Goal: Task Accomplishment & Management: Manage account settings

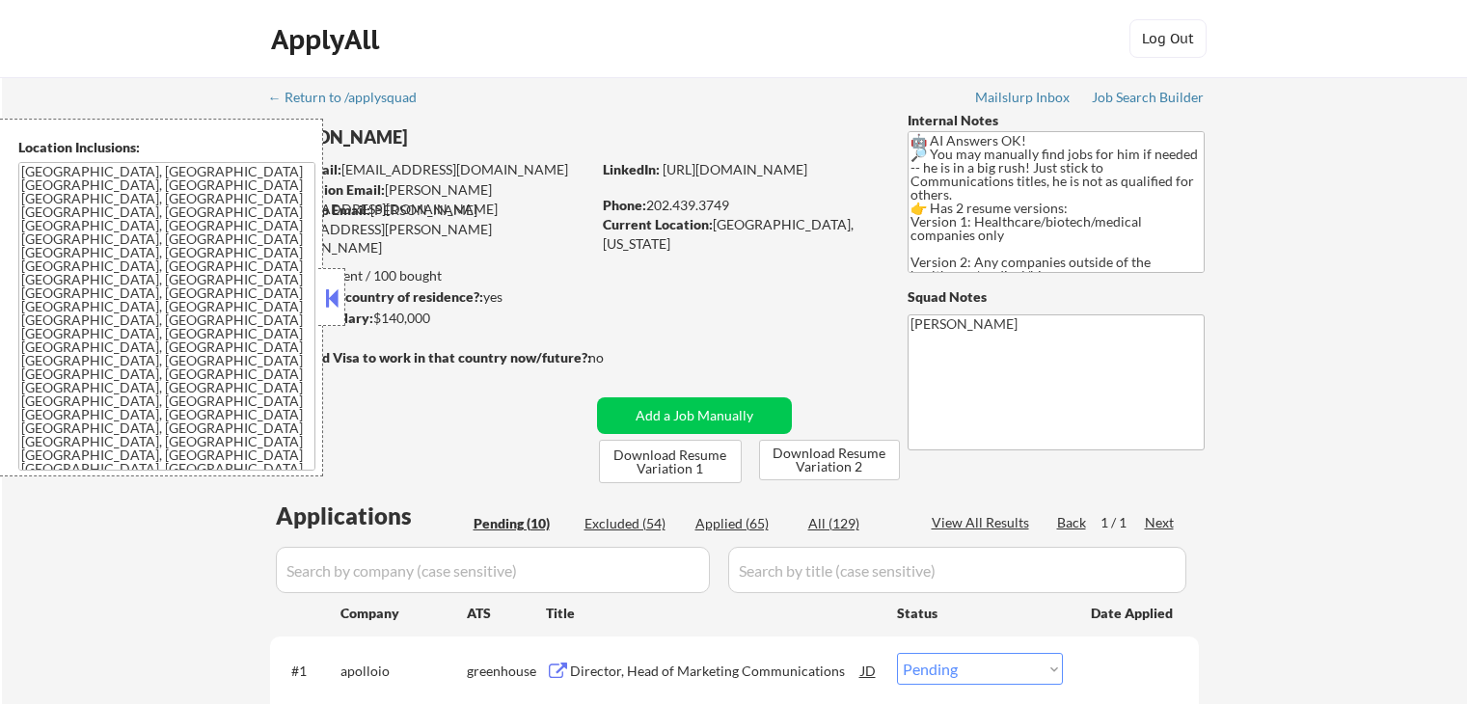
select select ""pending""
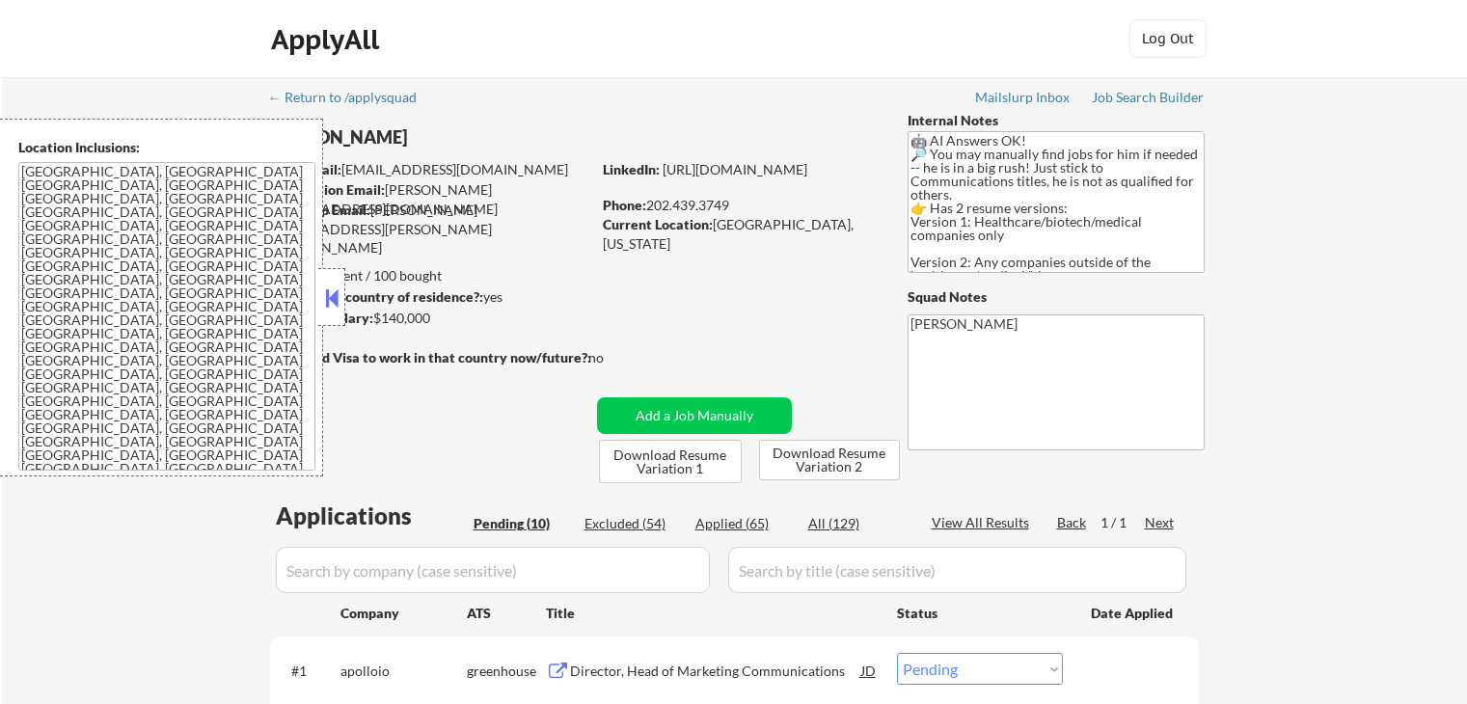
select select ""pending""
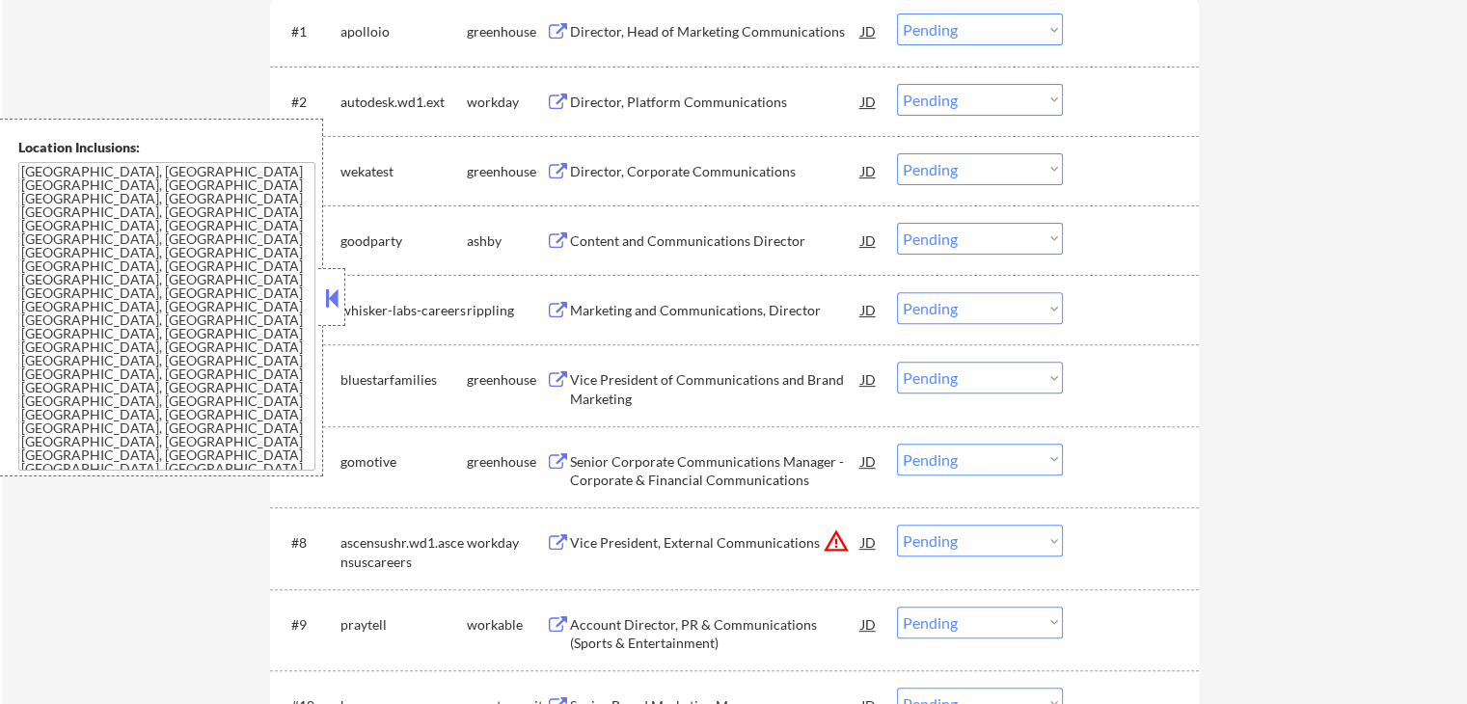
scroll to position [675, 0]
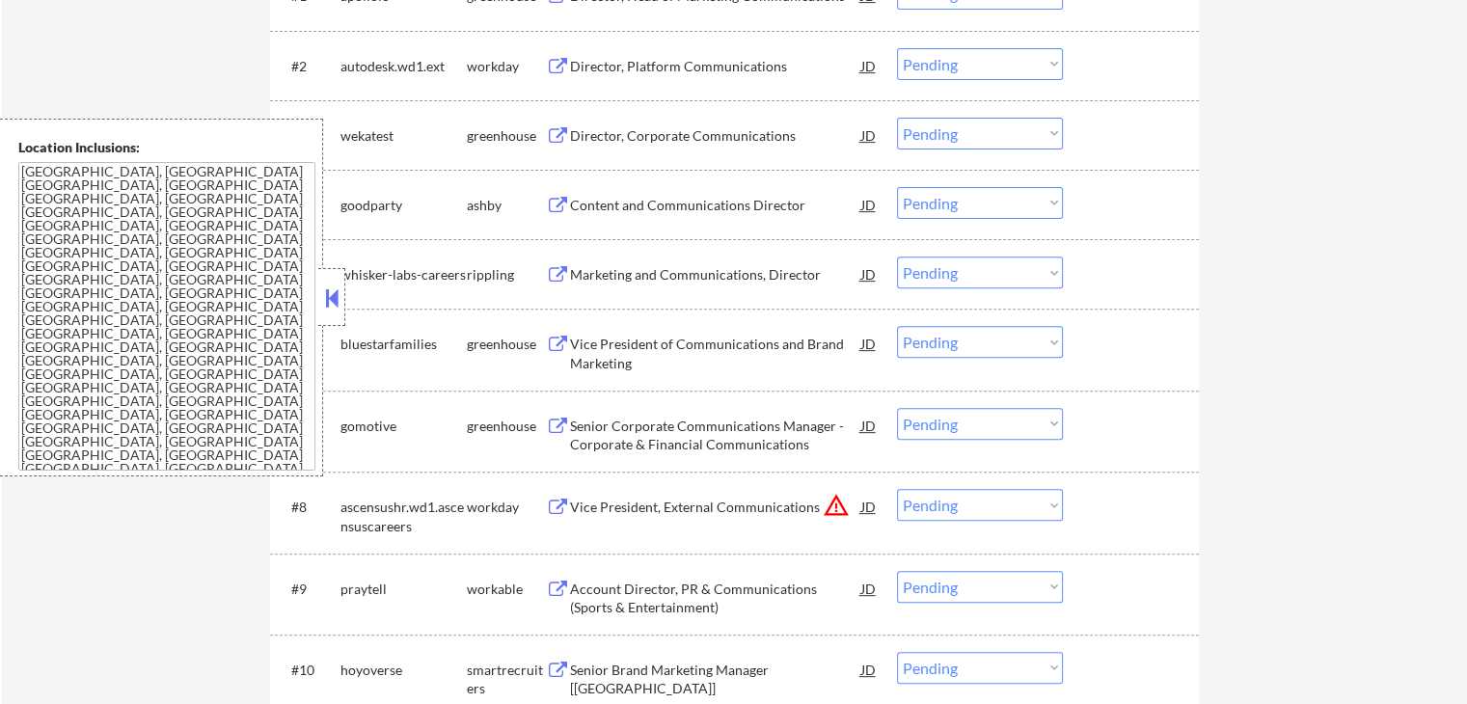
click at [338, 306] on button at bounding box center [331, 298] width 21 height 29
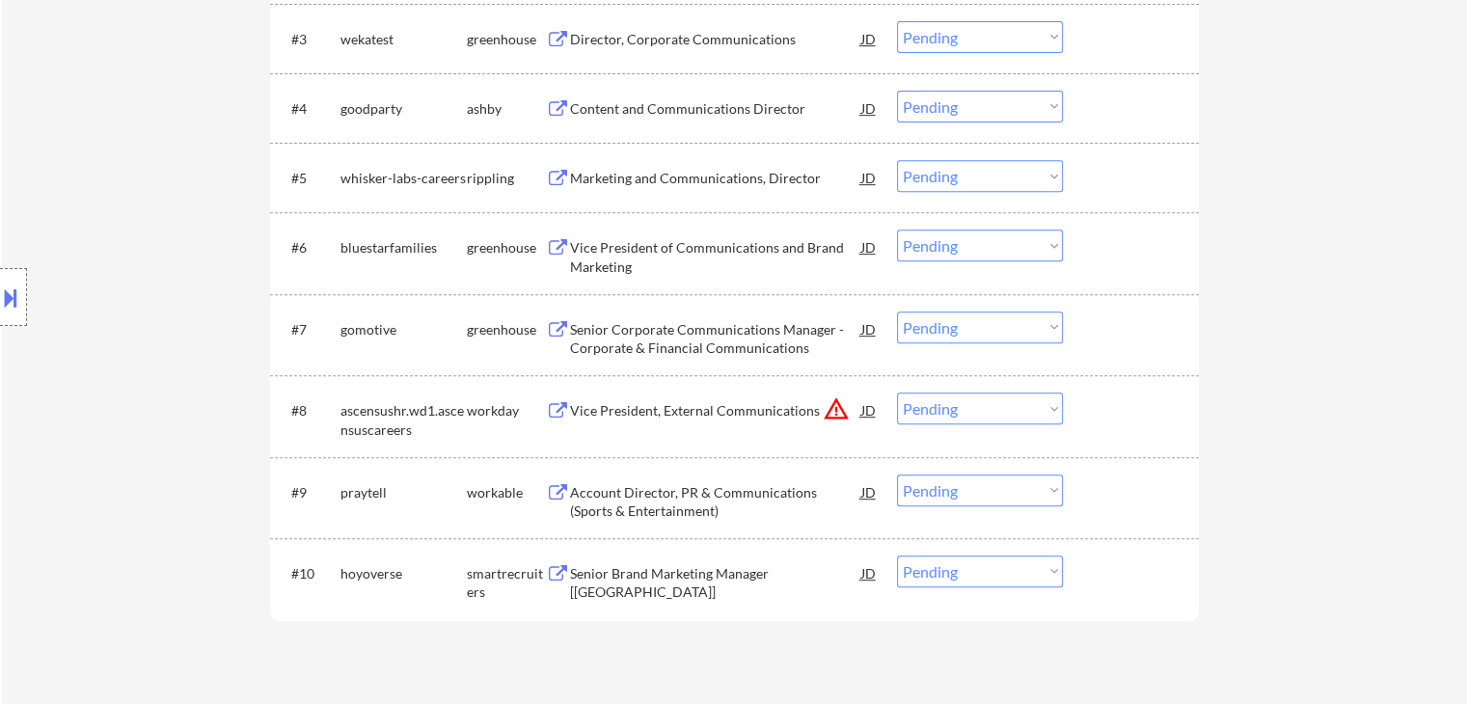
click at [285, 321] on div "Location Inclusions: [GEOGRAPHIC_DATA], [GEOGRAPHIC_DATA] [GEOGRAPHIC_DATA], [G…" at bounding box center [172, 298] width 345 height 358
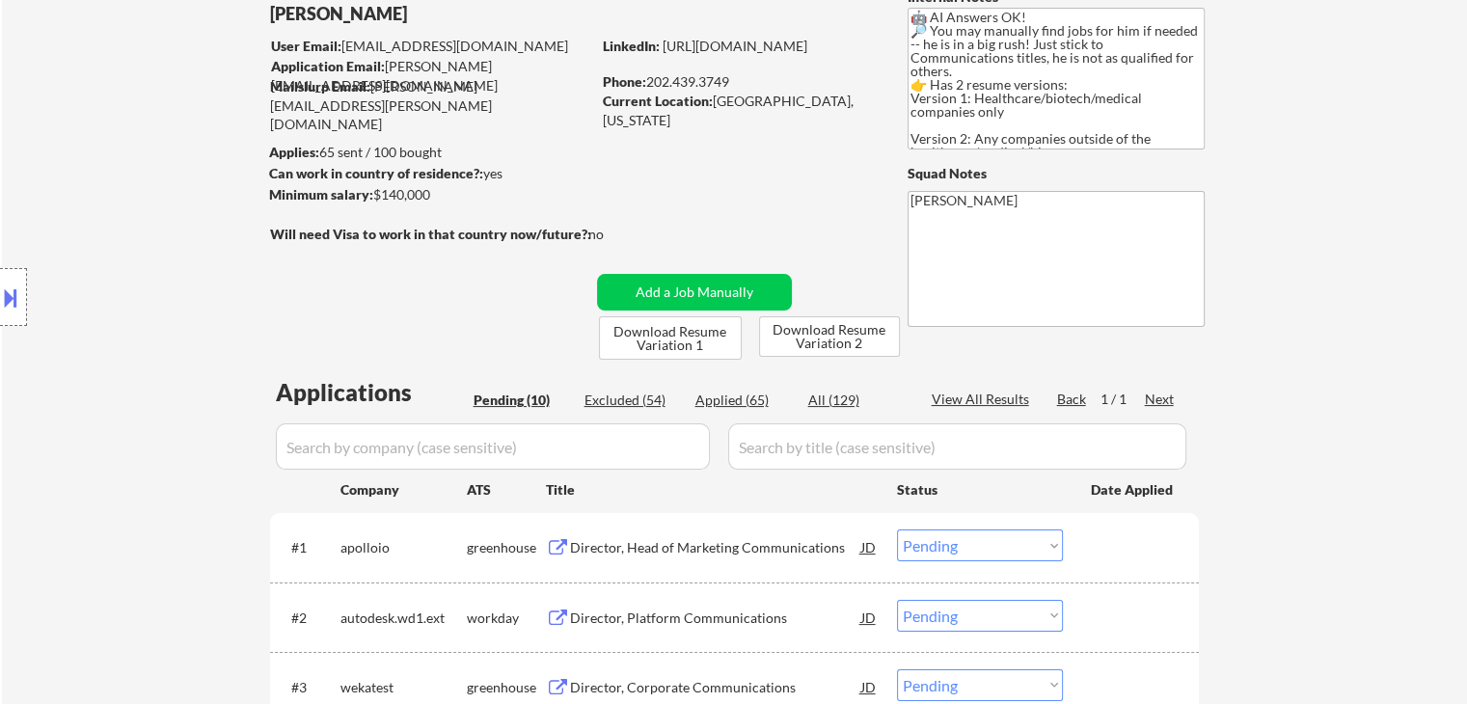
scroll to position [0, 0]
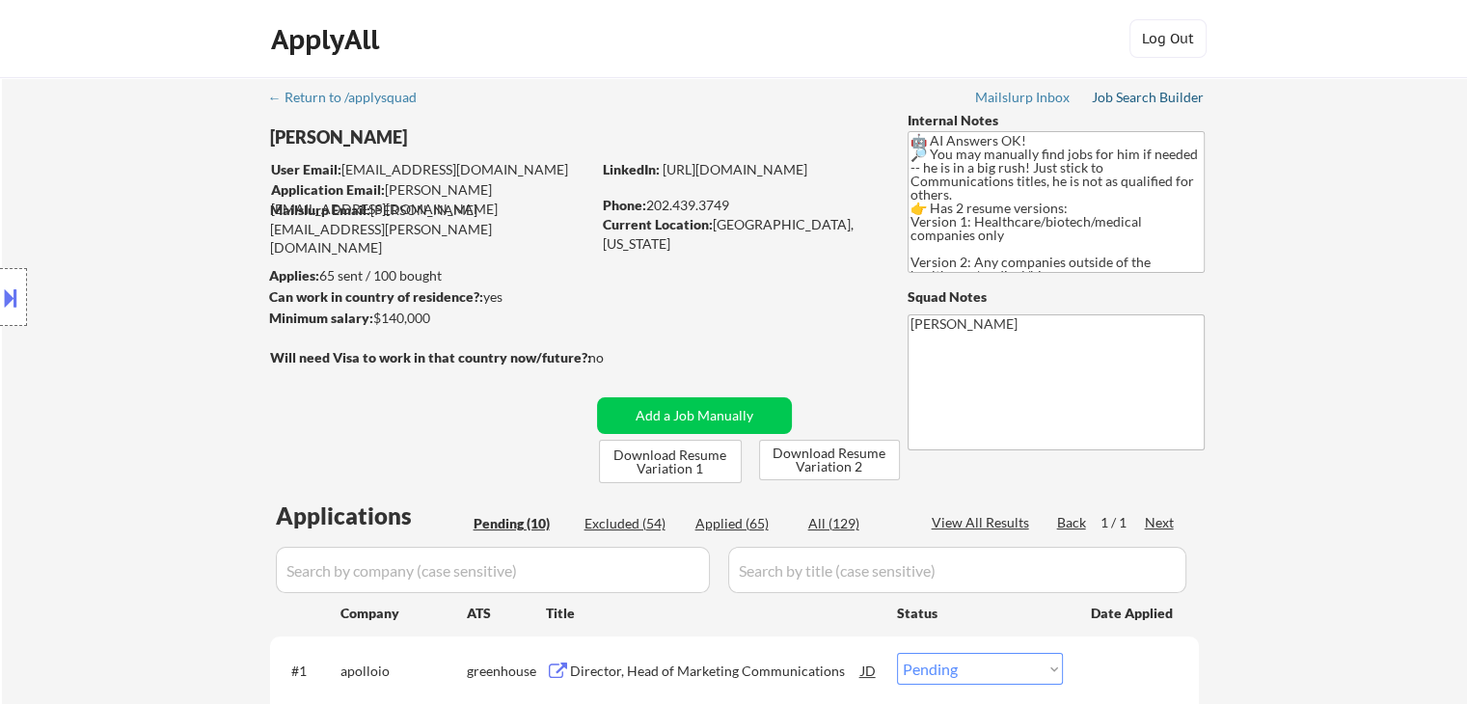
drag, startPoint x: 1145, startPoint y: 97, endPoint x: 1133, endPoint y: 114, distance: 20.1
click at [1145, 96] on div "Job Search Builder" at bounding box center [1148, 98] width 113 height 14
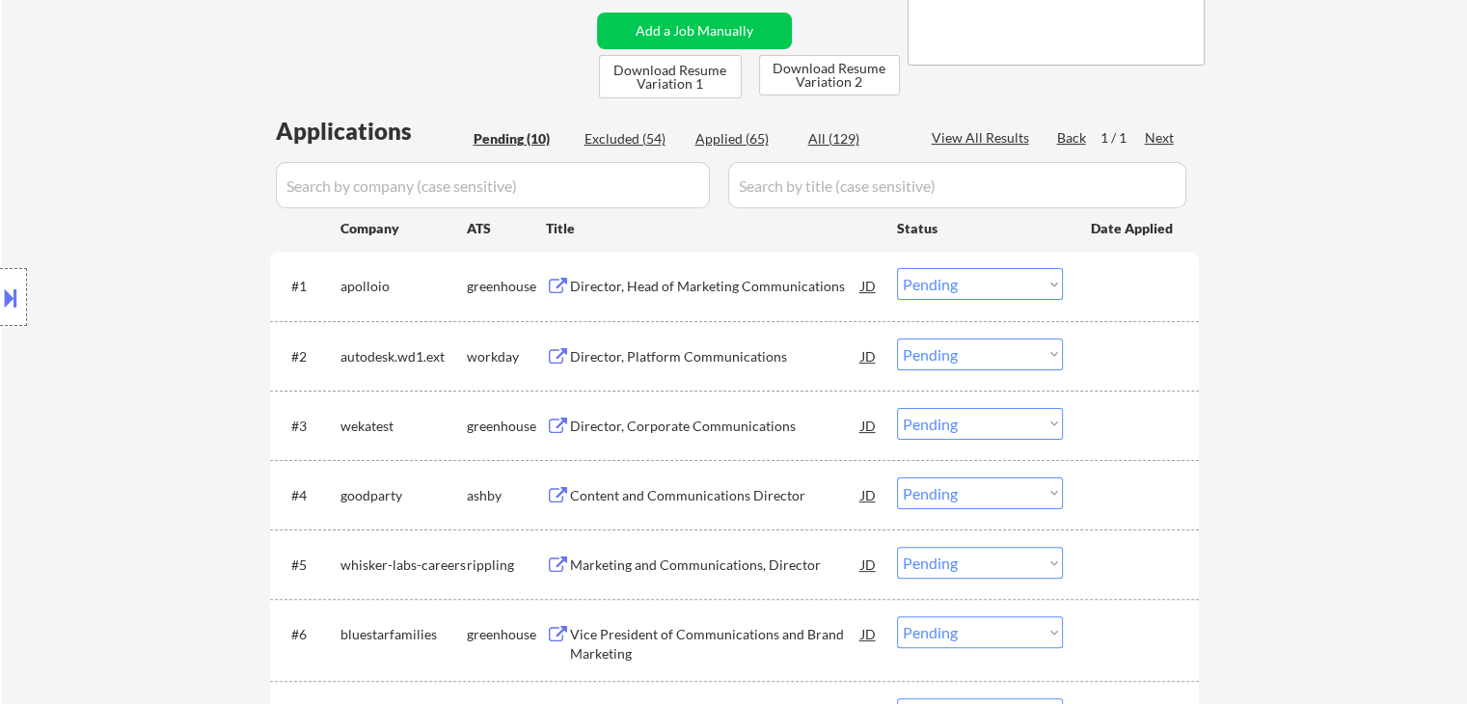
scroll to position [386, 0]
click at [709, 286] on div "Director, Head of Marketing Communications" at bounding box center [715, 285] width 291 height 19
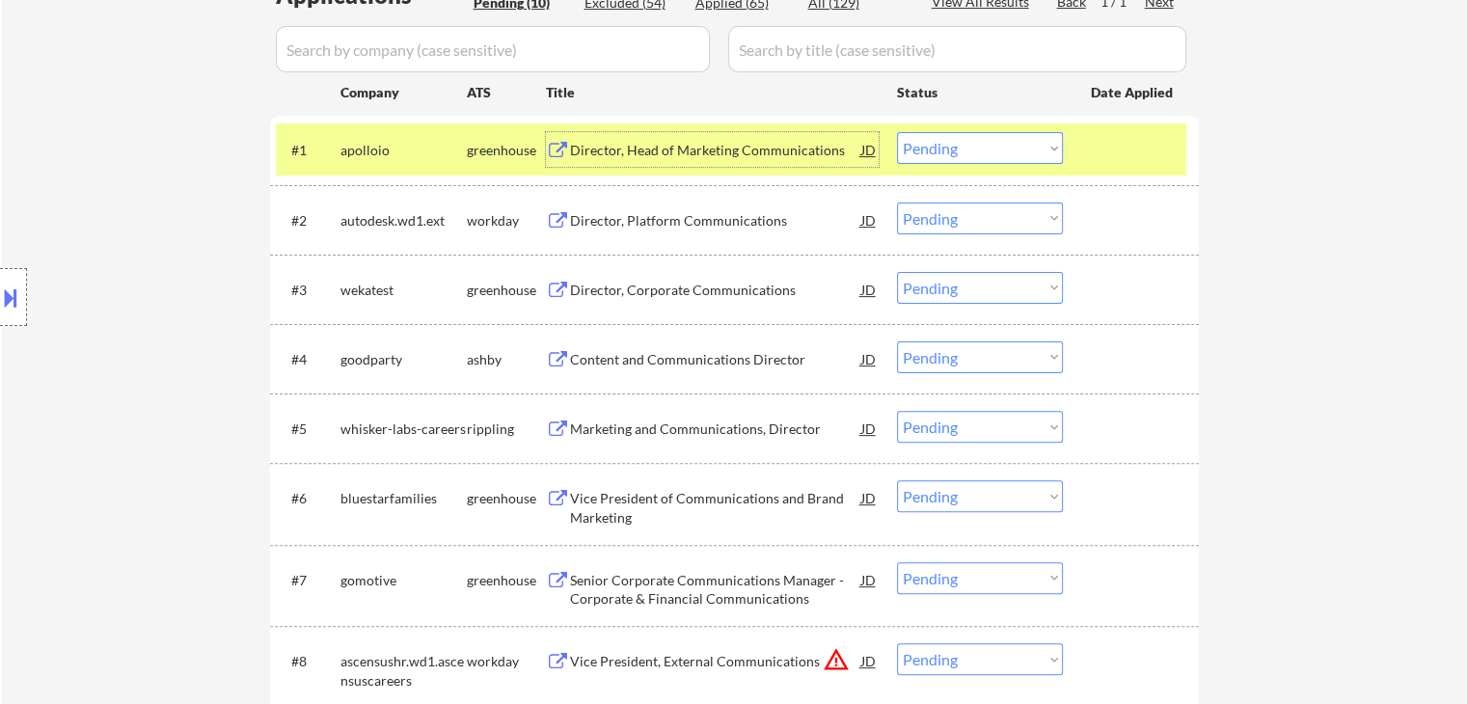
scroll to position [579, 0]
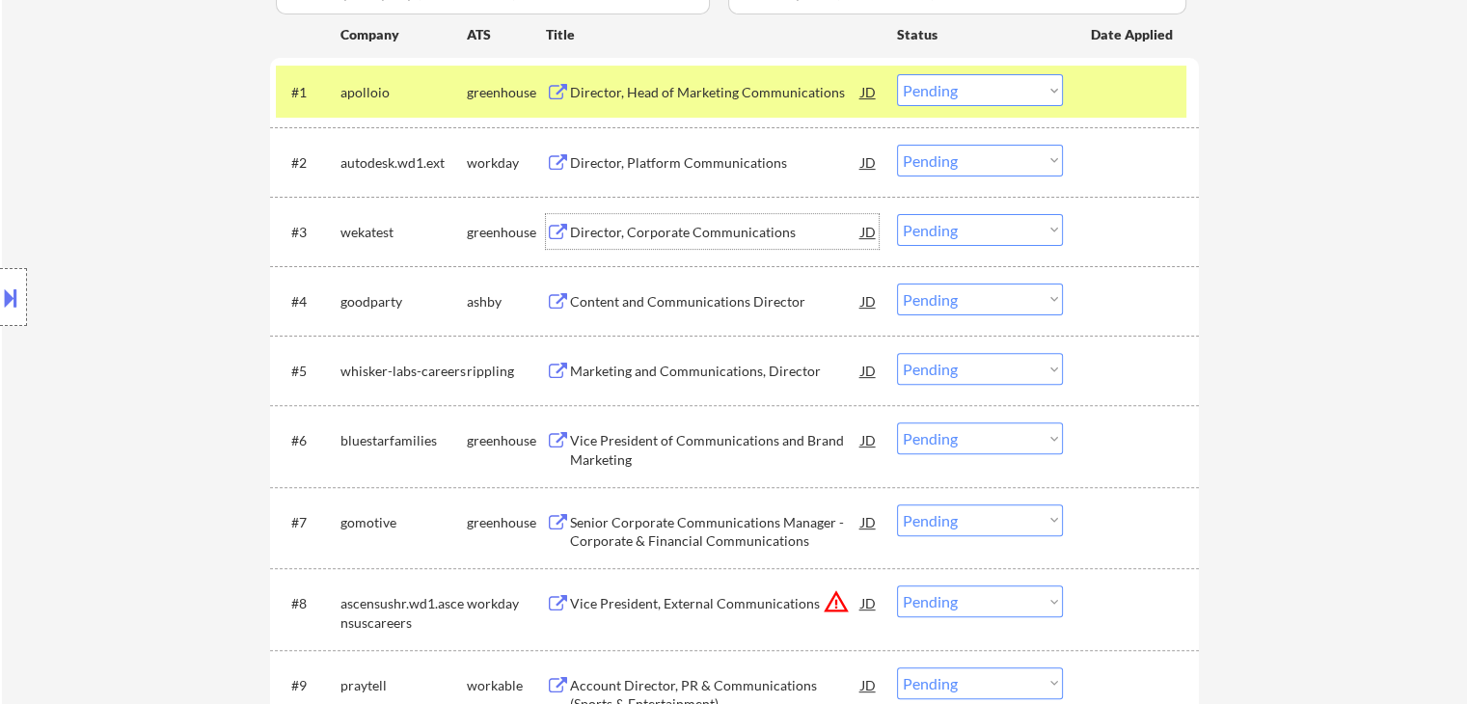
click at [644, 239] on div "Director, Corporate Communications" at bounding box center [715, 232] width 291 height 19
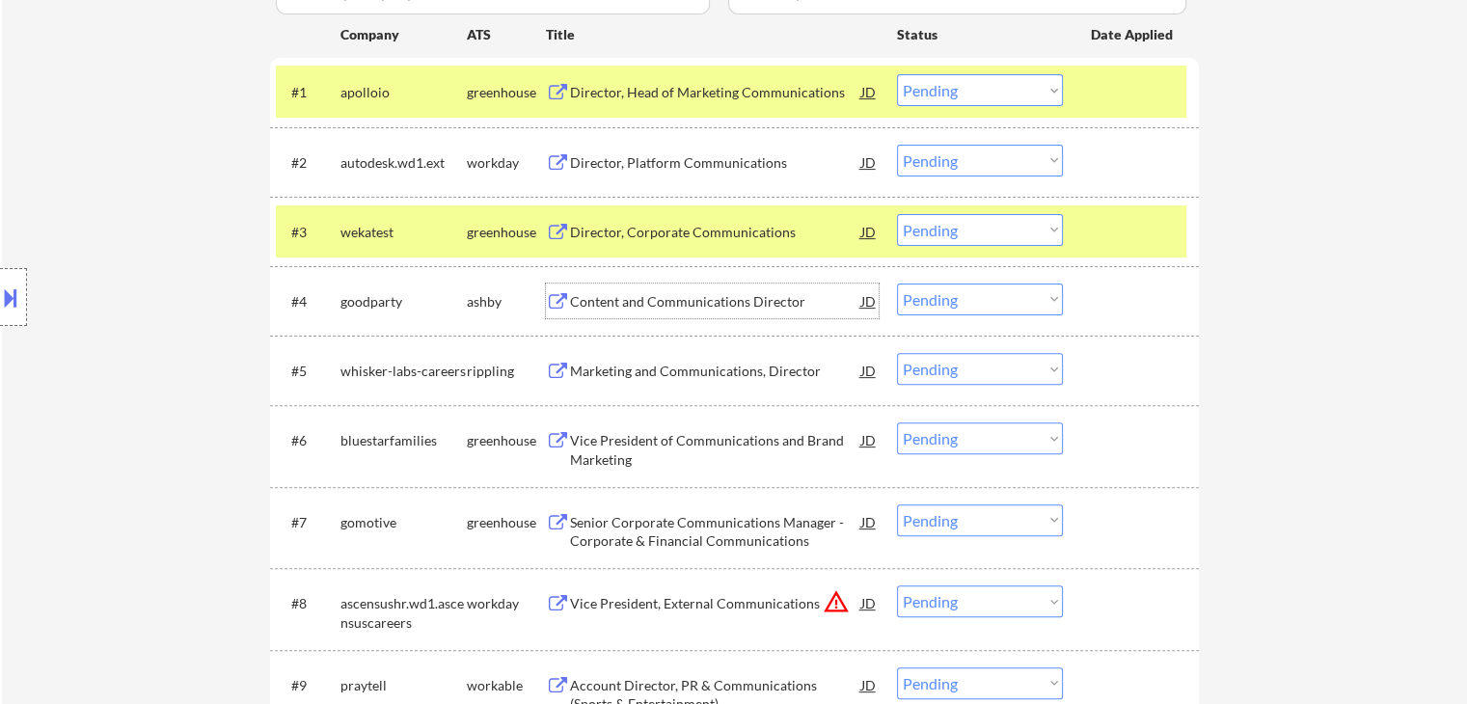
click at [659, 286] on div "Content and Communications Director" at bounding box center [715, 301] width 291 height 35
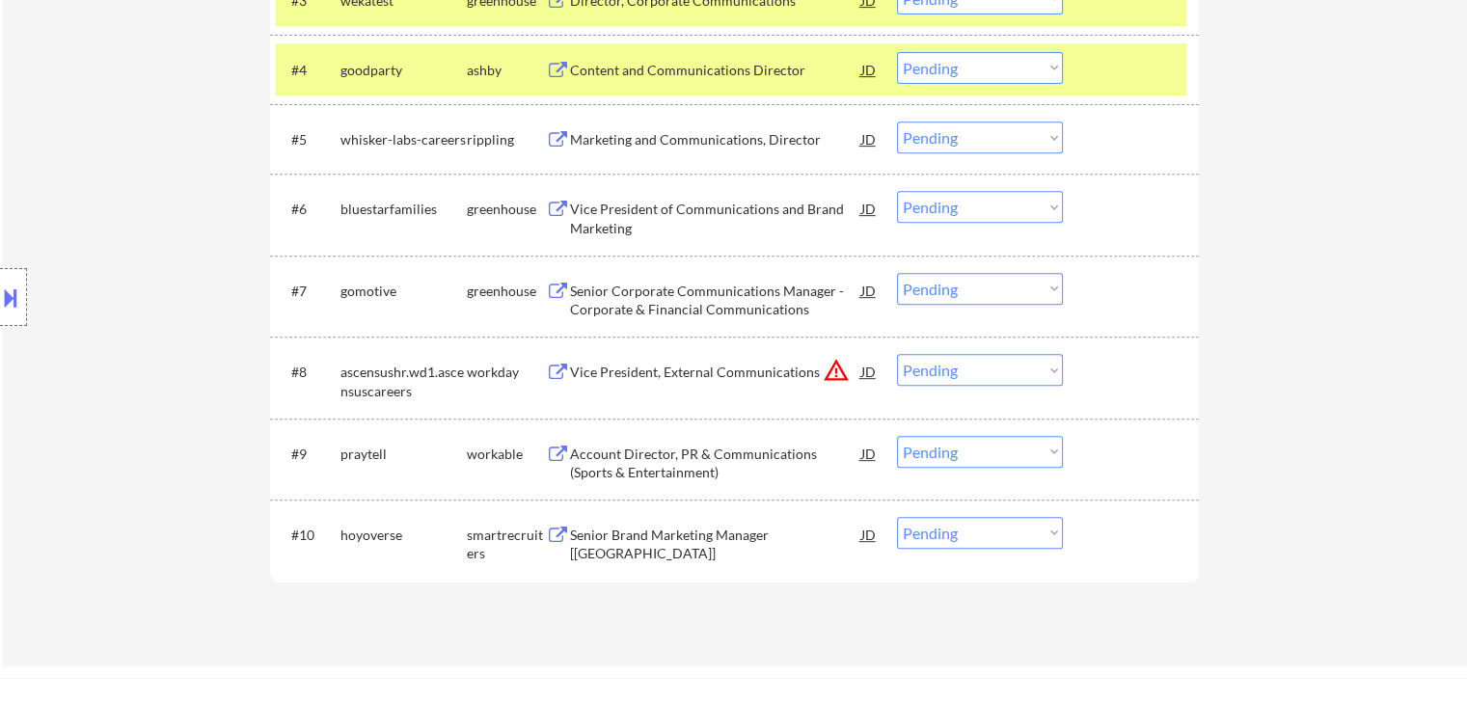
scroll to position [868, 0]
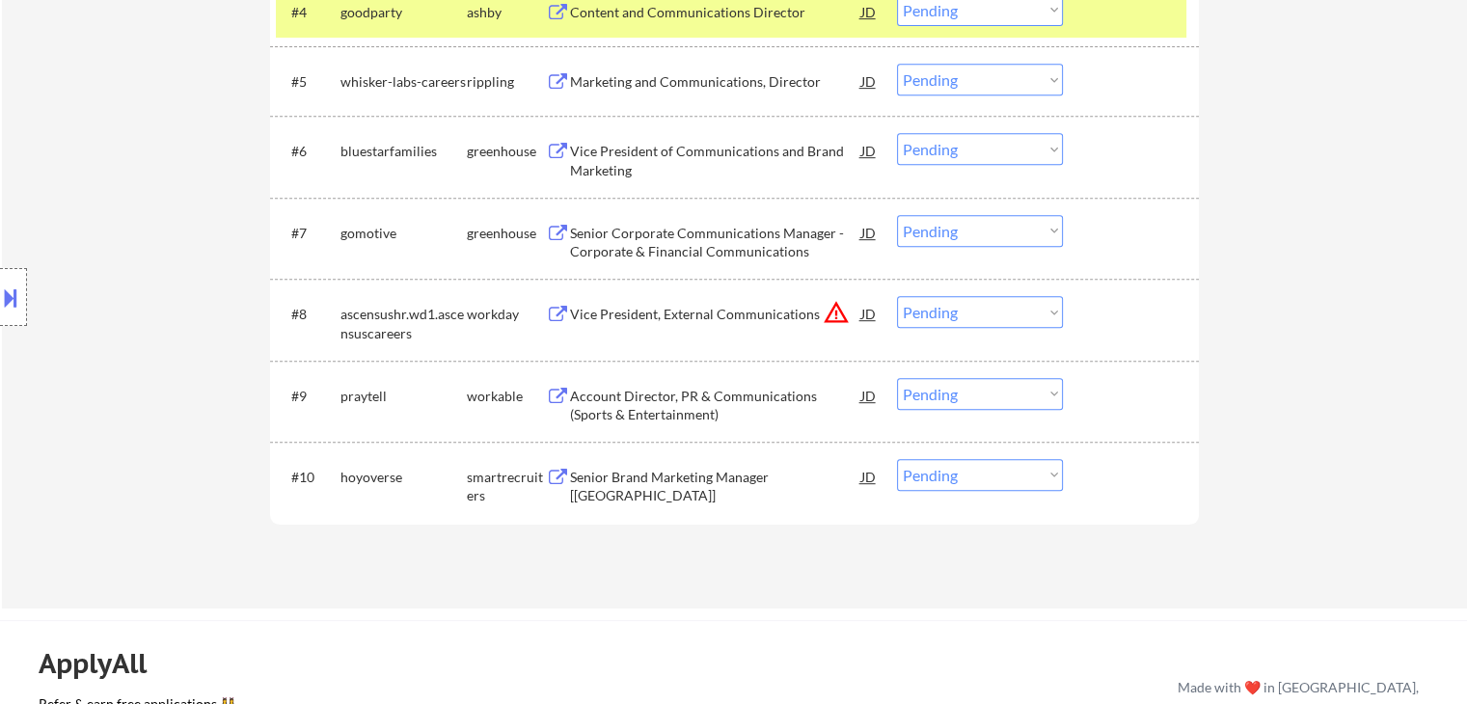
click at [613, 151] on div "Vice President of Communications and Brand Marketing" at bounding box center [715, 161] width 291 height 38
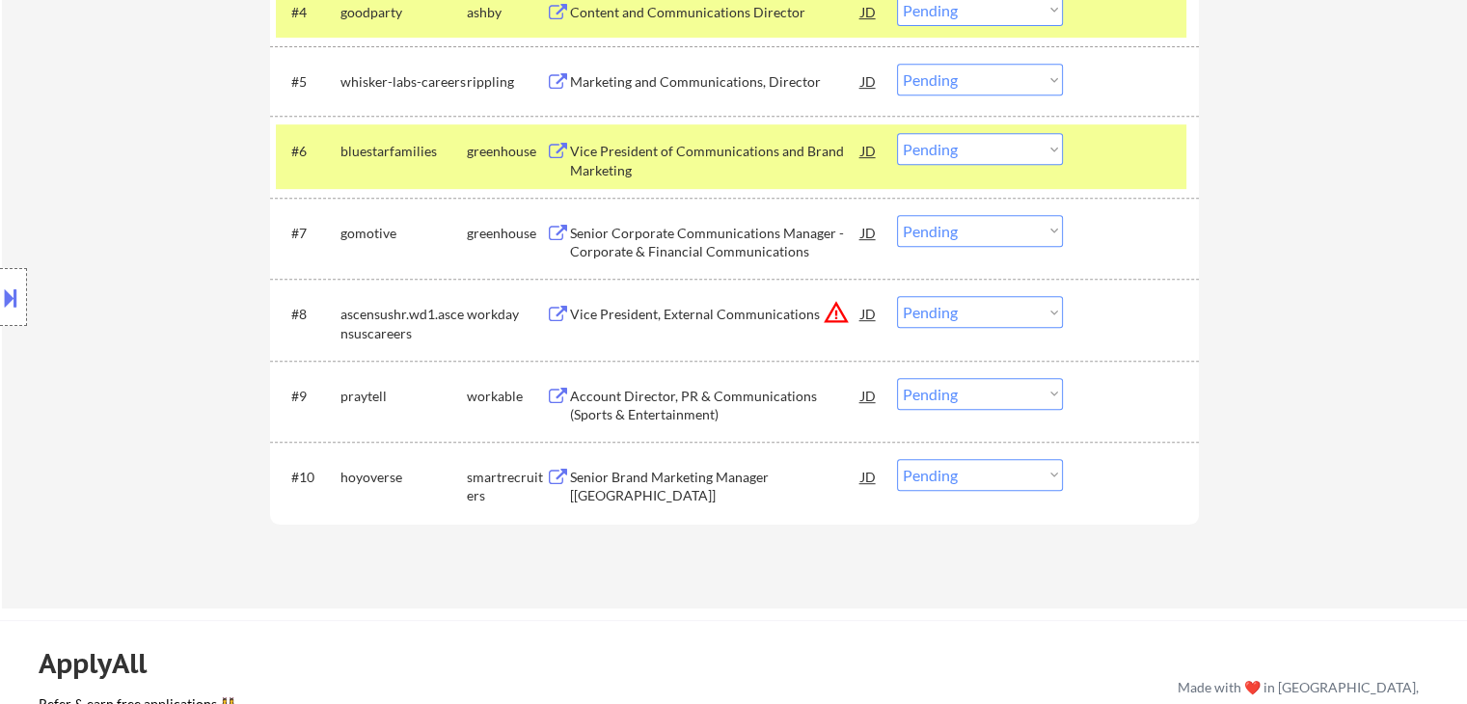
click at [620, 235] on div "Senior Corporate Communications Manager - Corporate & Financial Communications" at bounding box center [715, 243] width 291 height 38
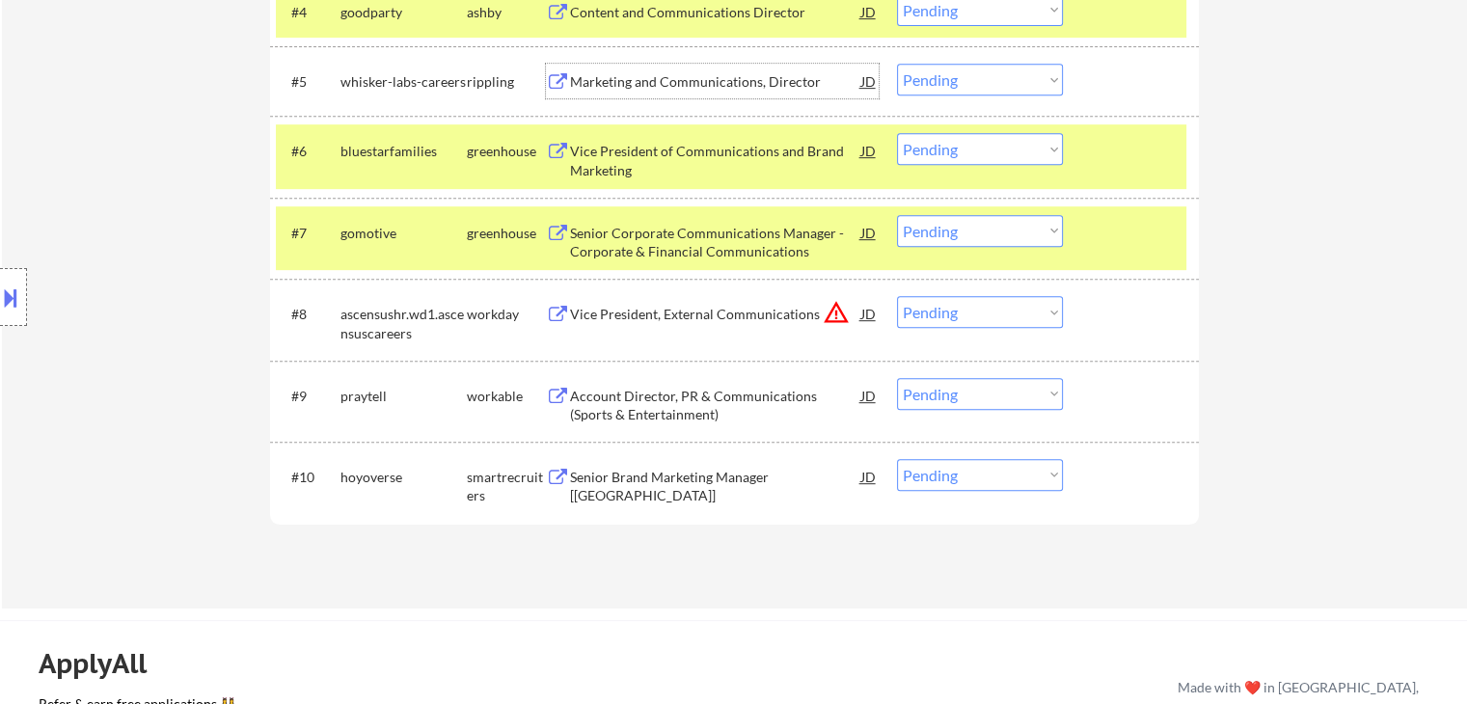
click at [625, 87] on div "Marketing and Communications, Director" at bounding box center [715, 81] width 291 height 19
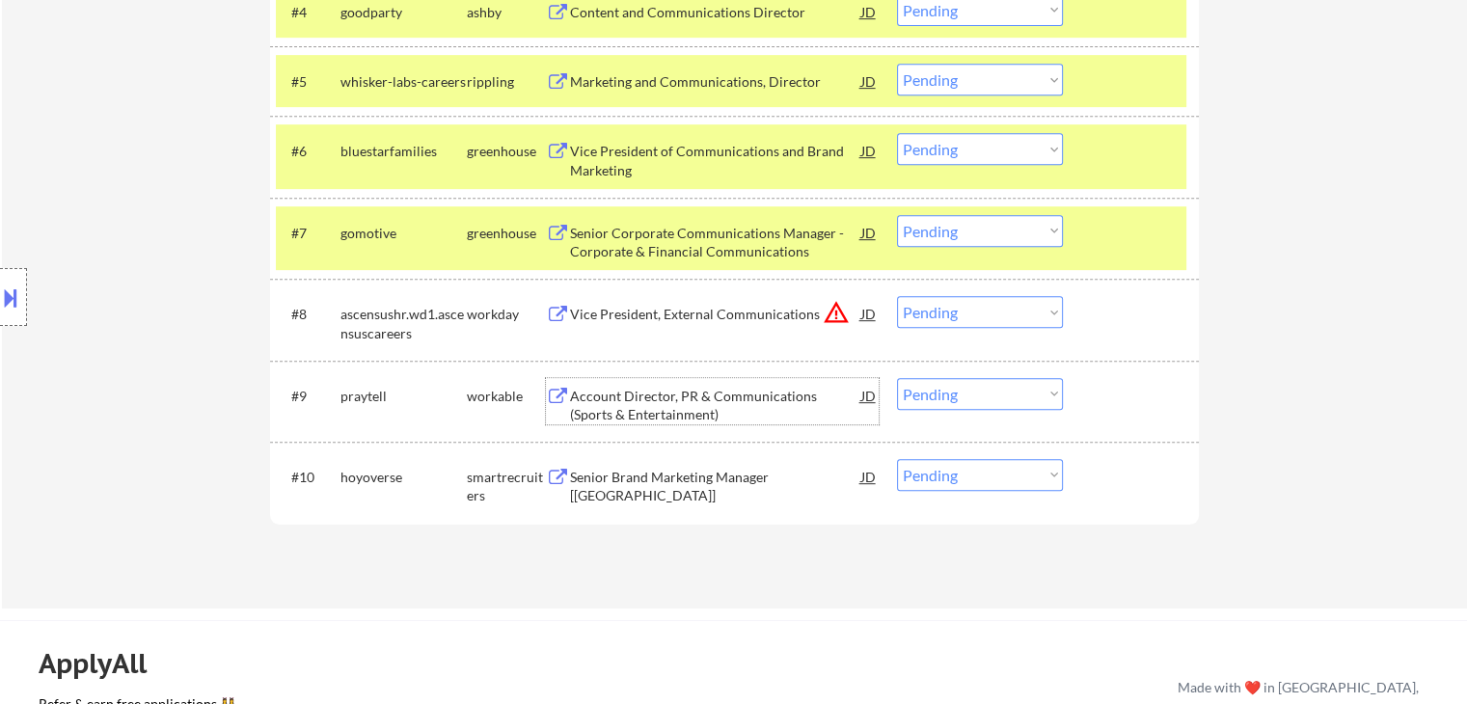
click at [604, 398] on div "Account Director, PR & Communications (Sports & Entertainment)" at bounding box center [715, 406] width 291 height 38
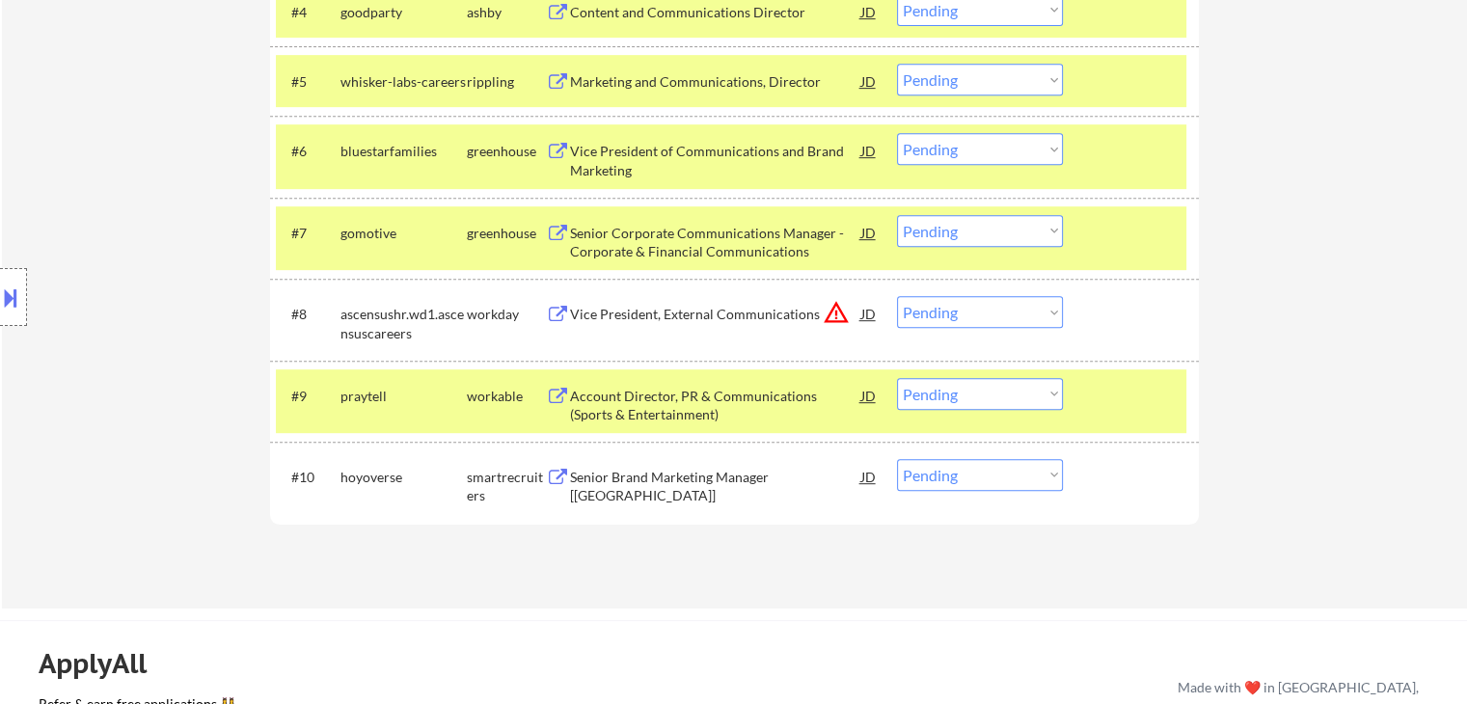
click at [633, 472] on div "Senior Brand Marketing Manager [[GEOGRAPHIC_DATA]]" at bounding box center [715, 487] width 291 height 38
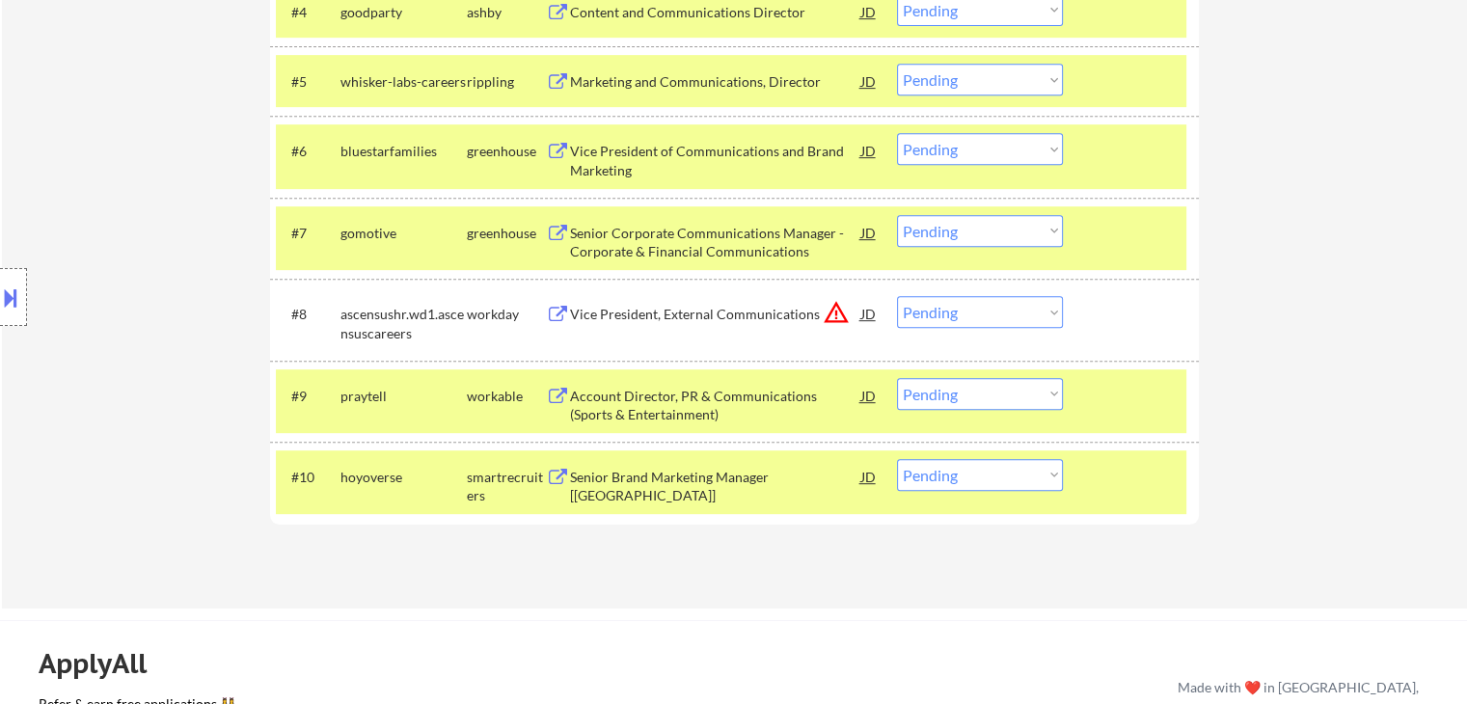
scroll to position [318, 0]
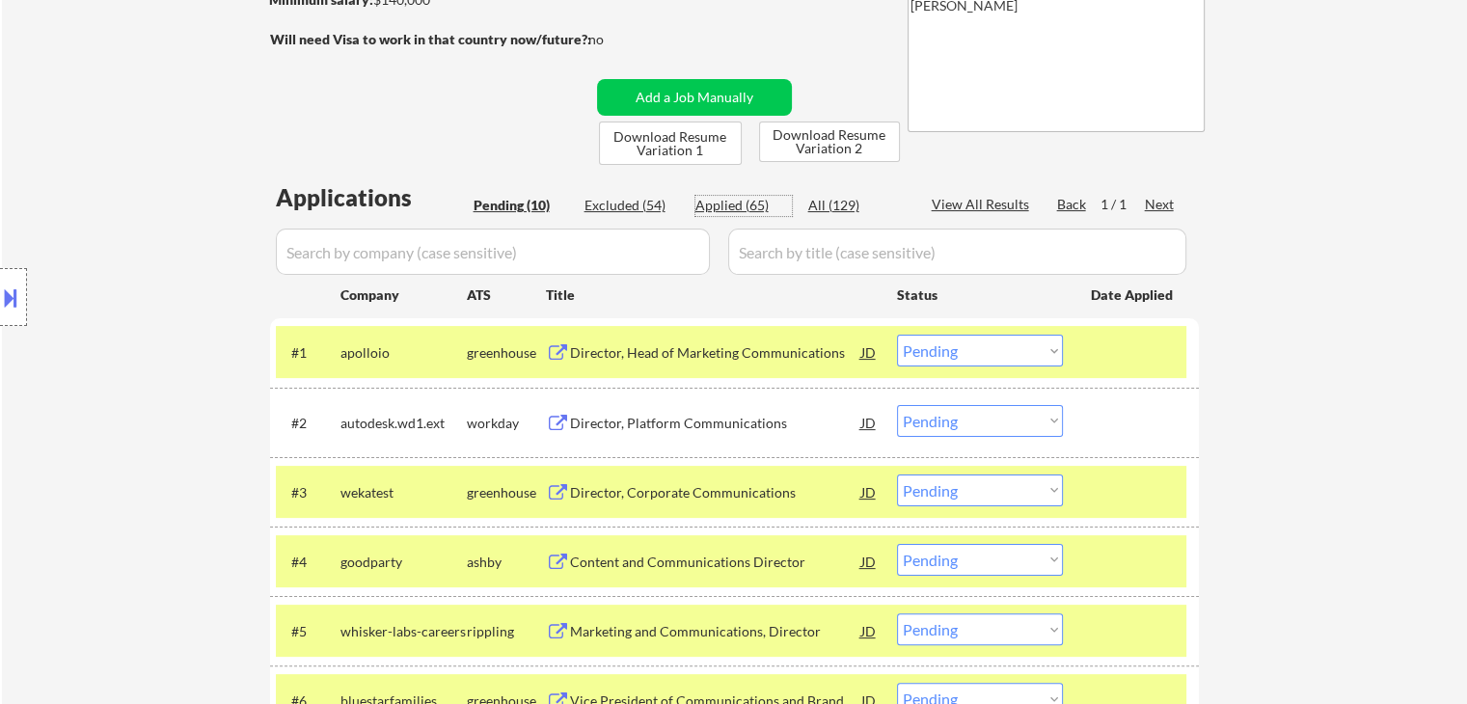
click at [733, 208] on div "Applied (65)" at bounding box center [743, 205] width 96 height 19
select select ""applied""
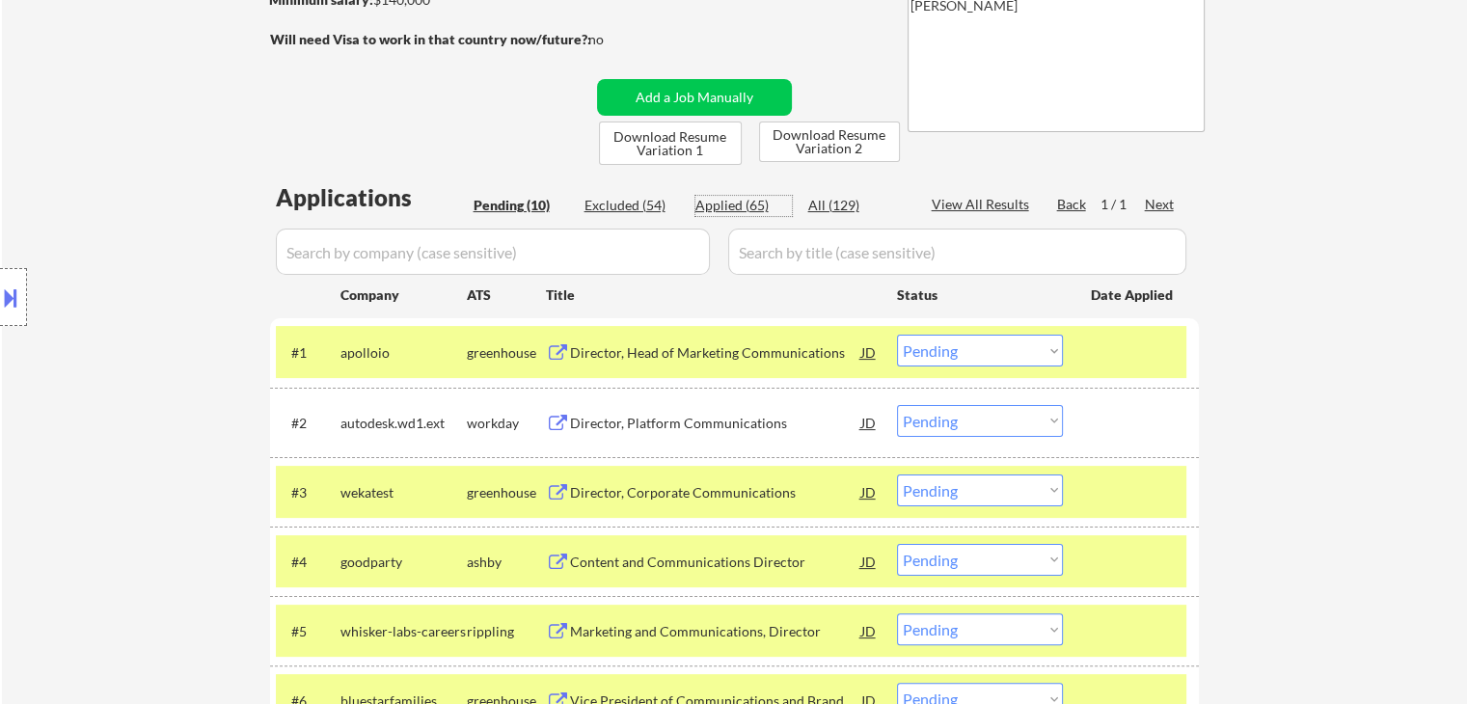
select select ""applied""
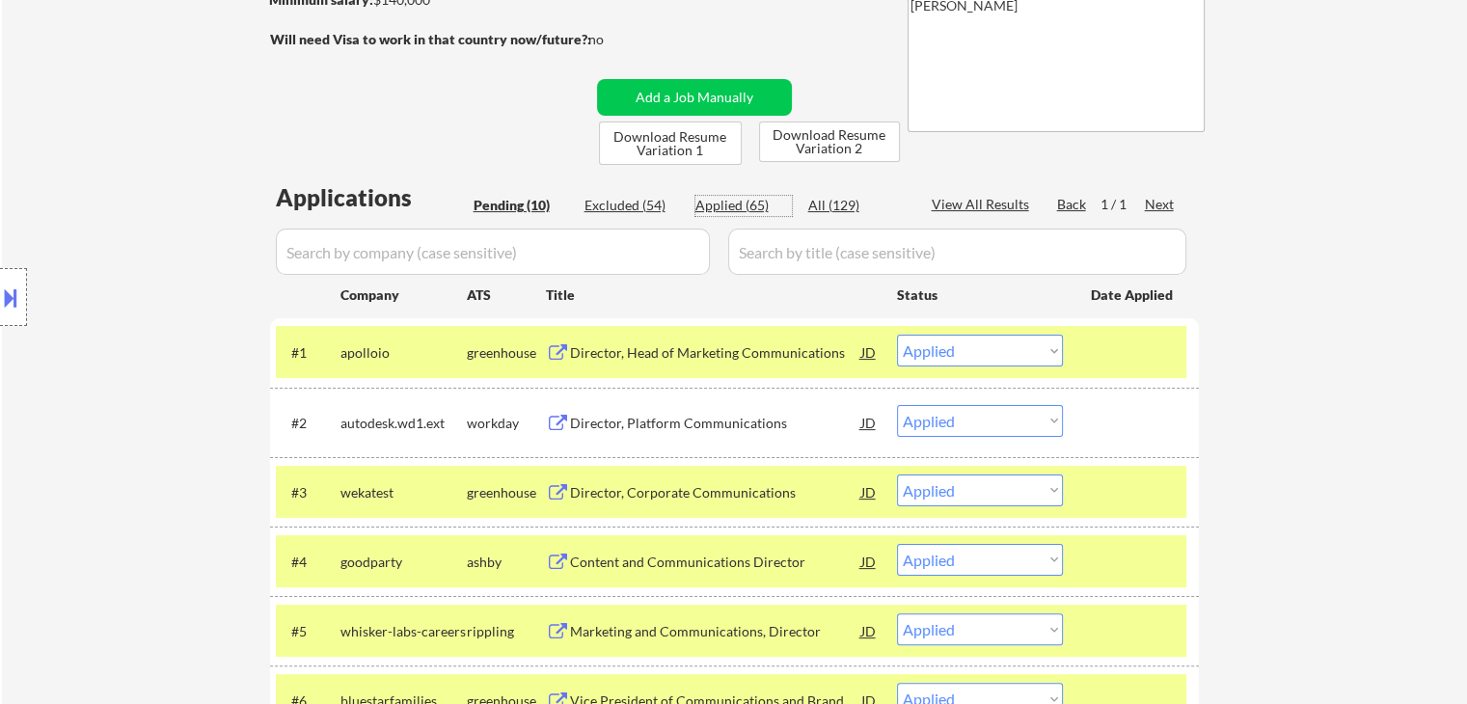
select select ""applied""
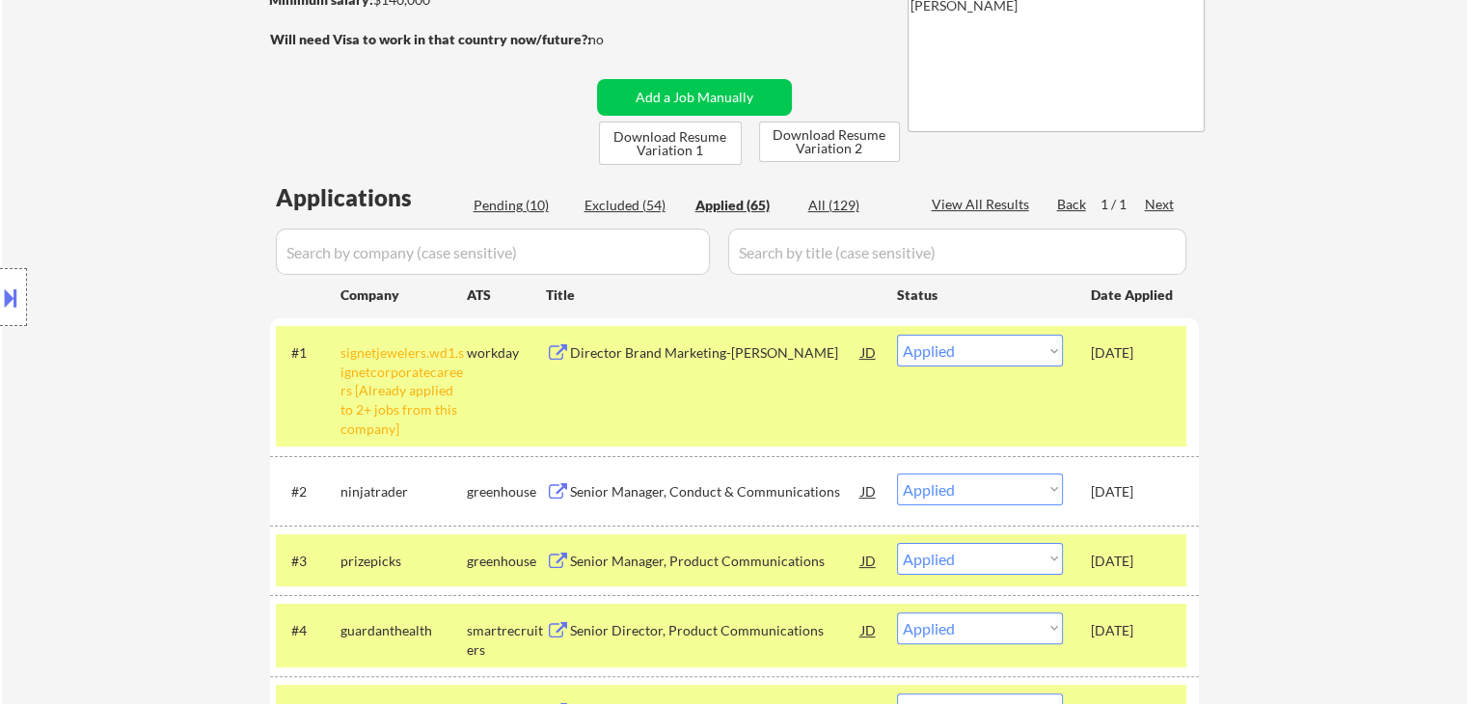
click at [367, 252] on input "input" at bounding box center [493, 252] width 434 height 46
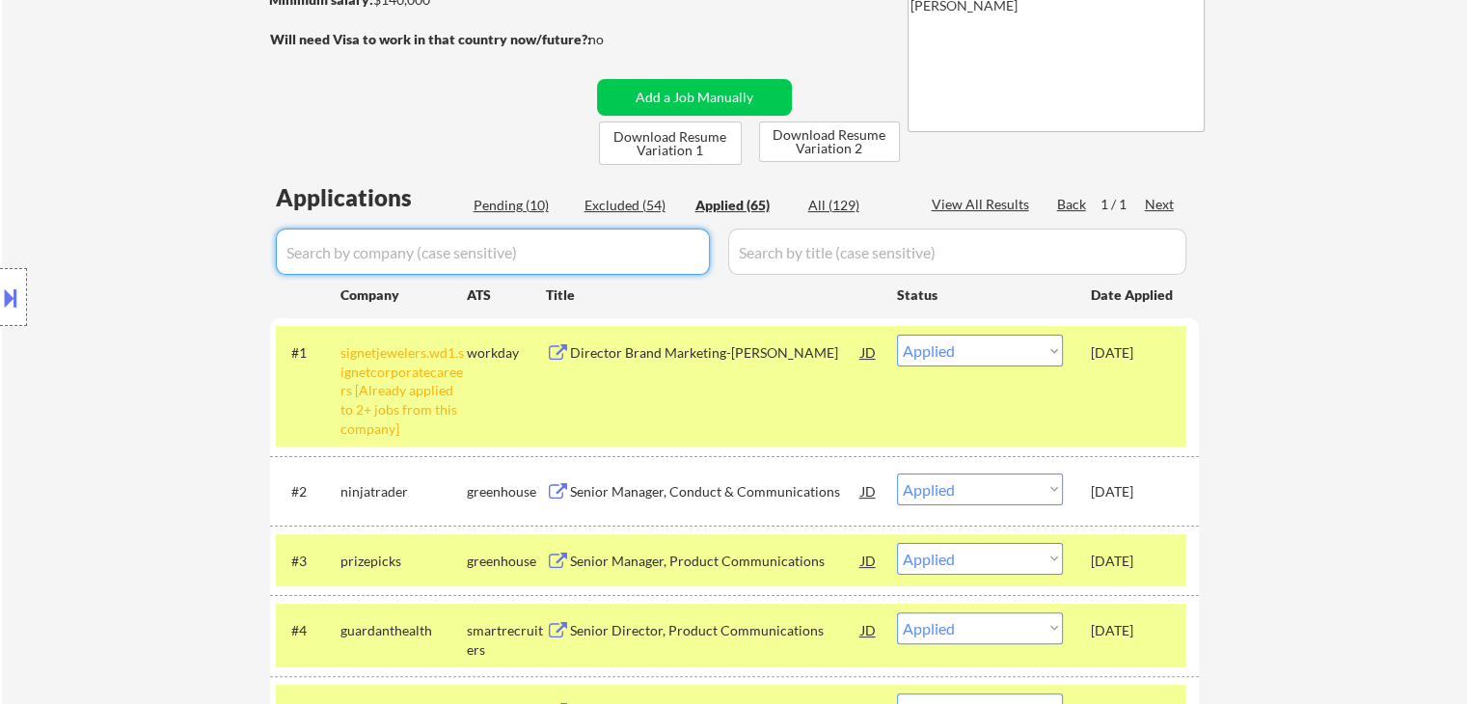
paste input "apolloio"
type input "apolloio"
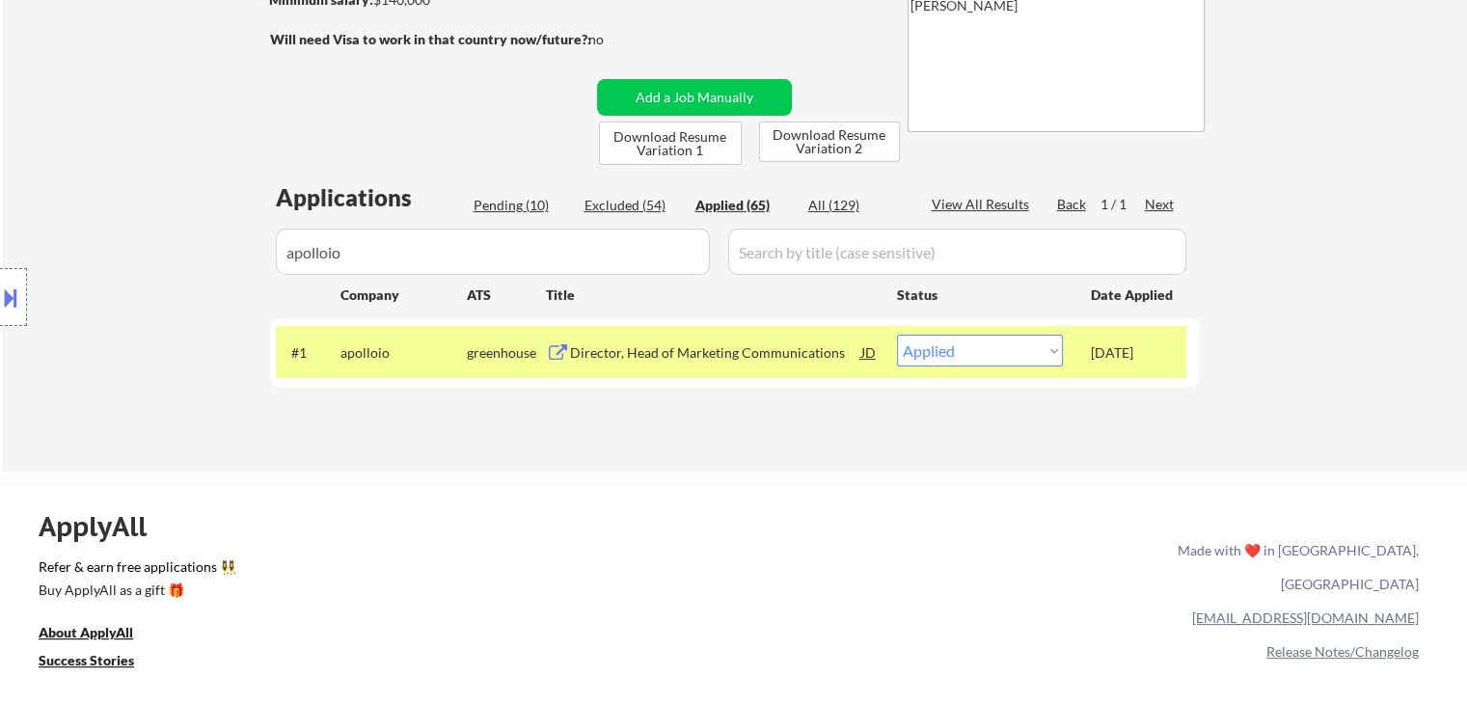
drag, startPoint x: 216, startPoint y: 267, endPoint x: 414, endPoint y: 236, distance: 200.1
click at [207, 267] on body "← Return to /applysquad Mailslurp Inbox Job Search Builder [PERSON_NAME] User E…" at bounding box center [733, 34] width 1467 height 704
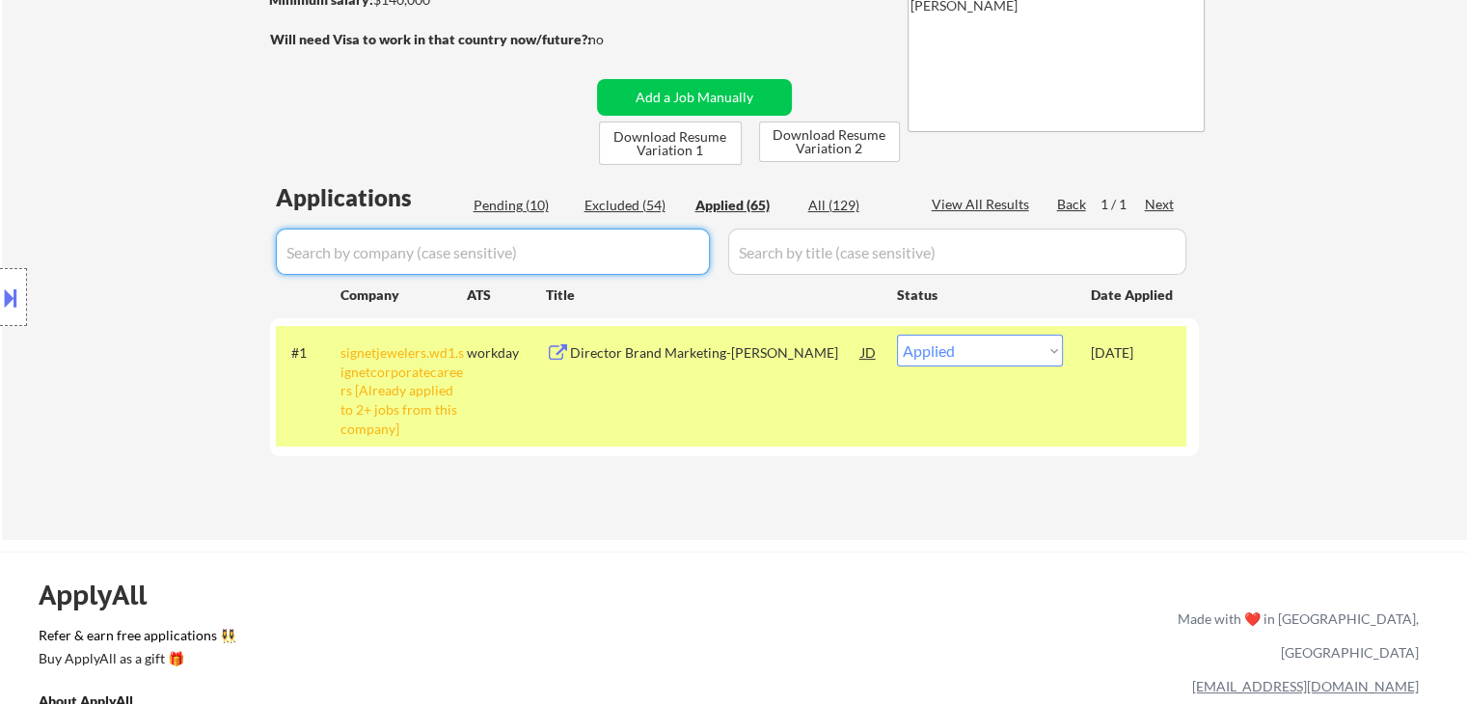
click at [507, 194] on div "Applications Pending (10) Excluded (54) Applied (65) All (129) View All Results…" at bounding box center [734, 341] width 929 height 321
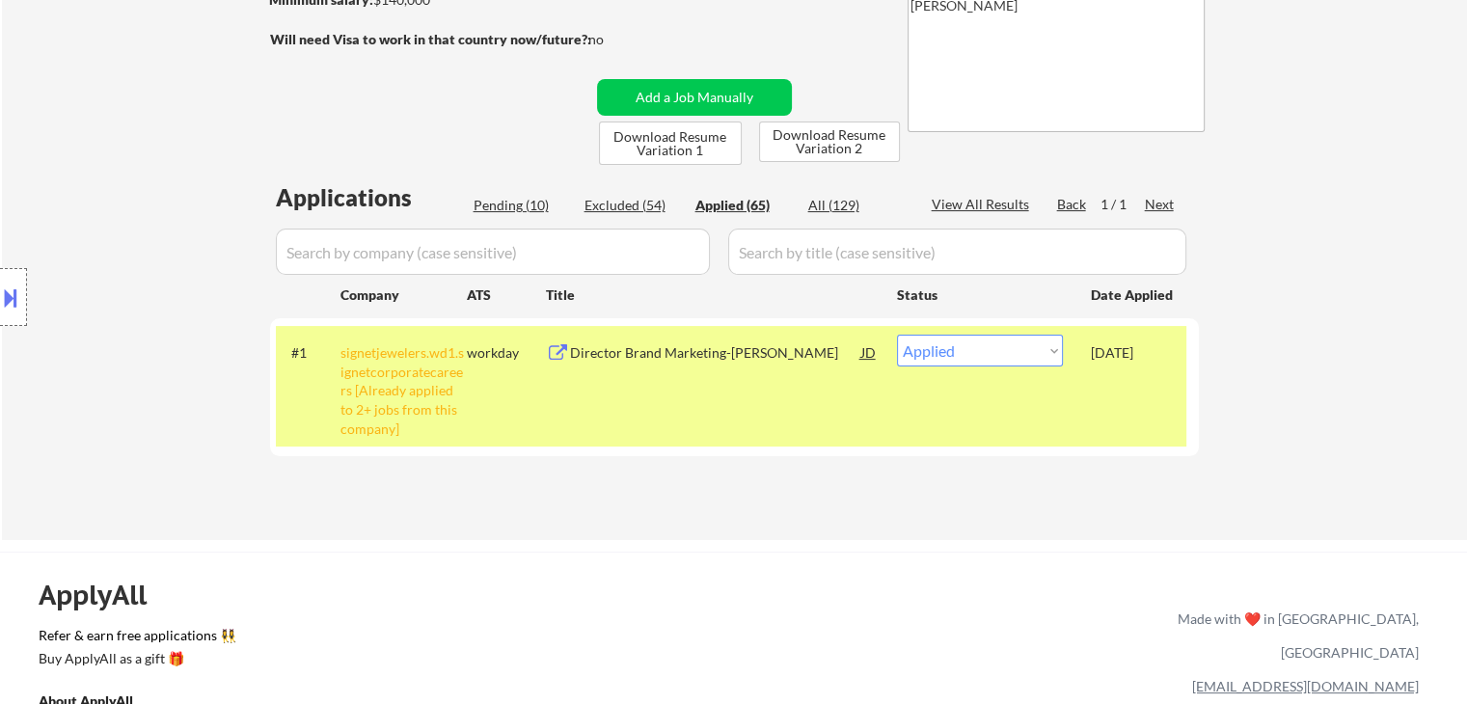
click at [500, 210] on div "Pending (10)" at bounding box center [522, 205] width 96 height 19
select select ""pending""
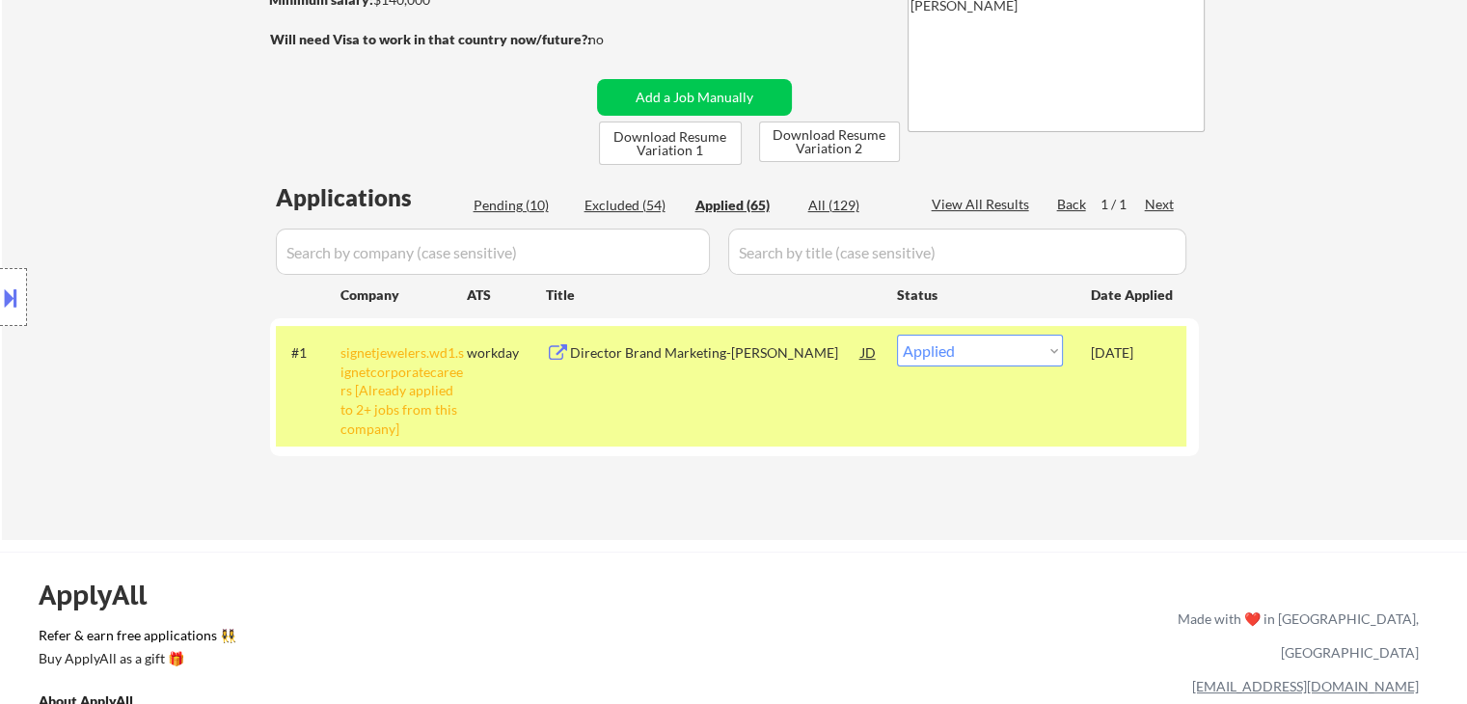
select select ""pending""
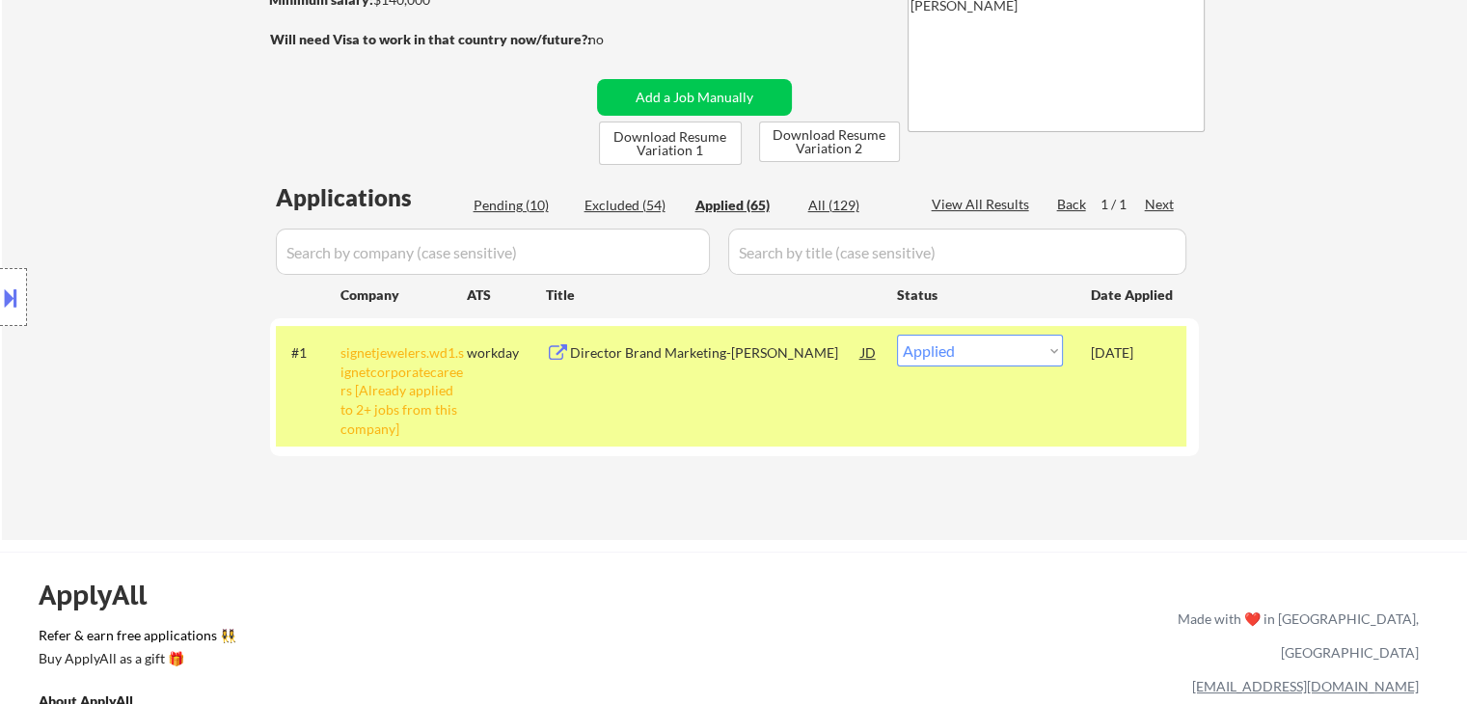
select select ""pending""
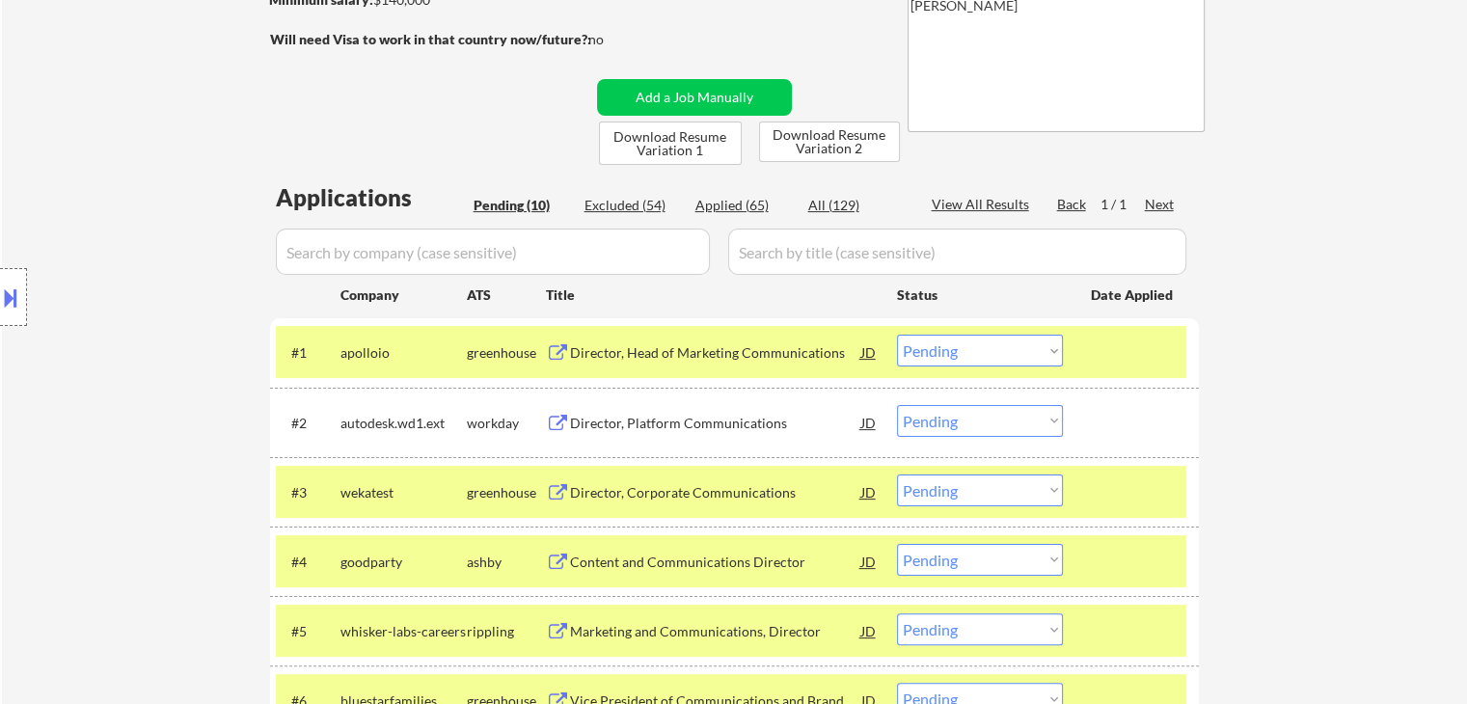
click at [987, 354] on select "Choose an option... Pending Applied Excluded (Questions) Excluded (Expired) Exc…" at bounding box center [980, 351] width 166 height 32
click at [897, 335] on select "Choose an option... Pending Applied Excluded (Questions) Excluded (Expired) Exc…" at bounding box center [980, 351] width 166 height 32
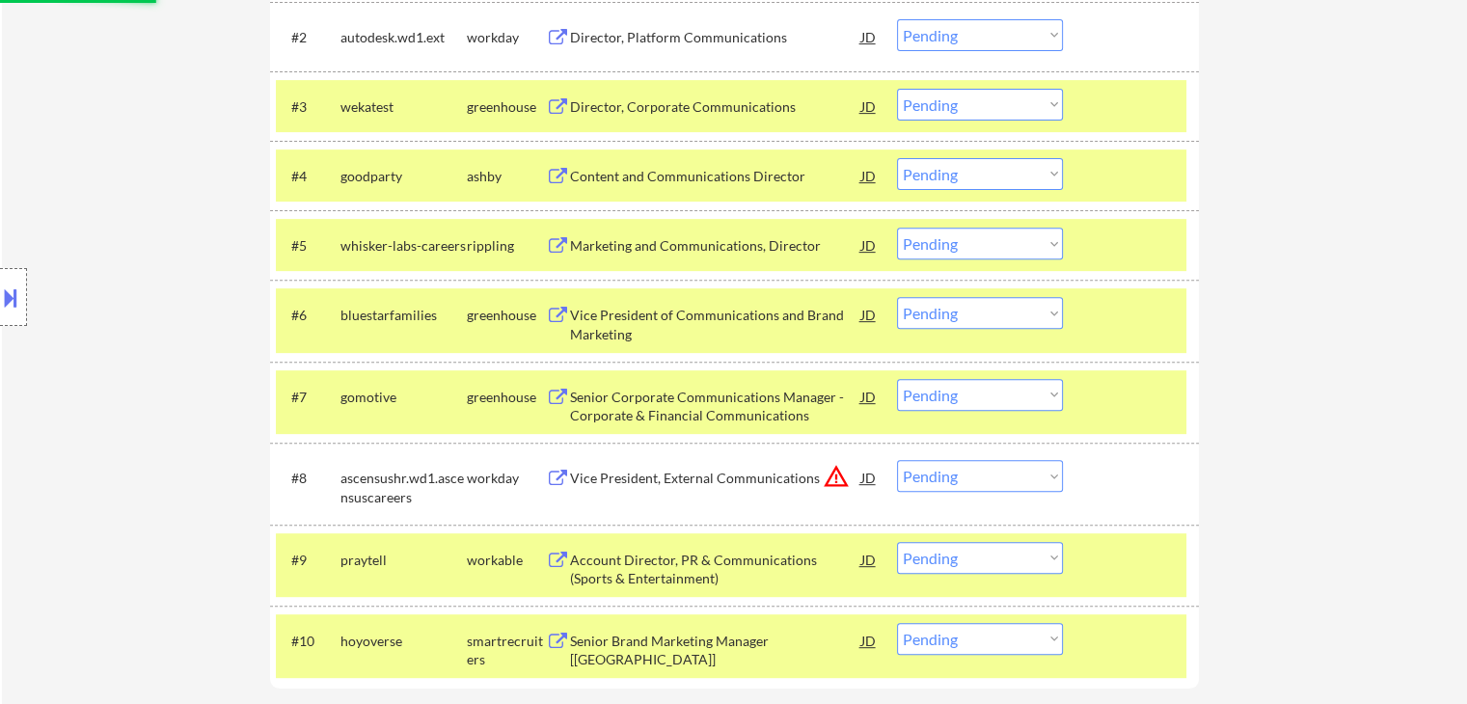
select select ""pending""
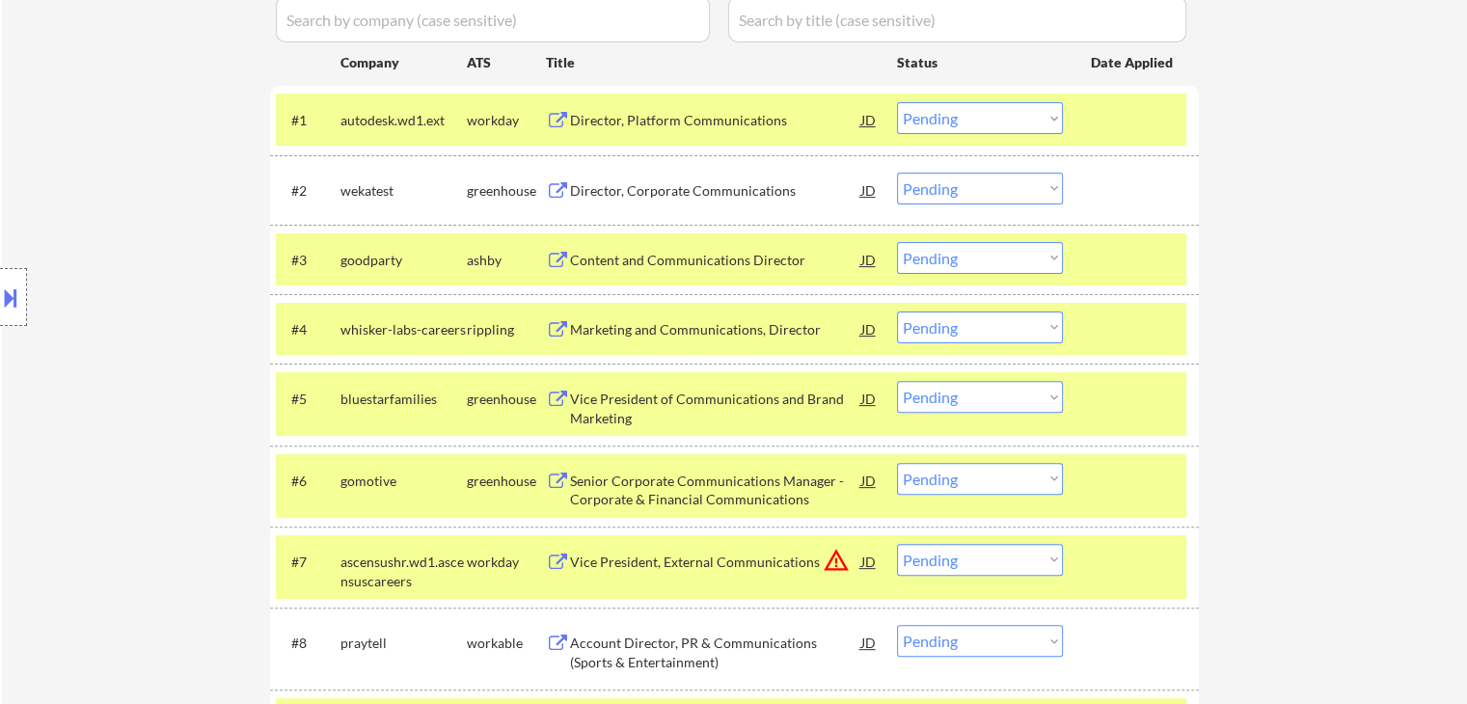
scroll to position [608, 0]
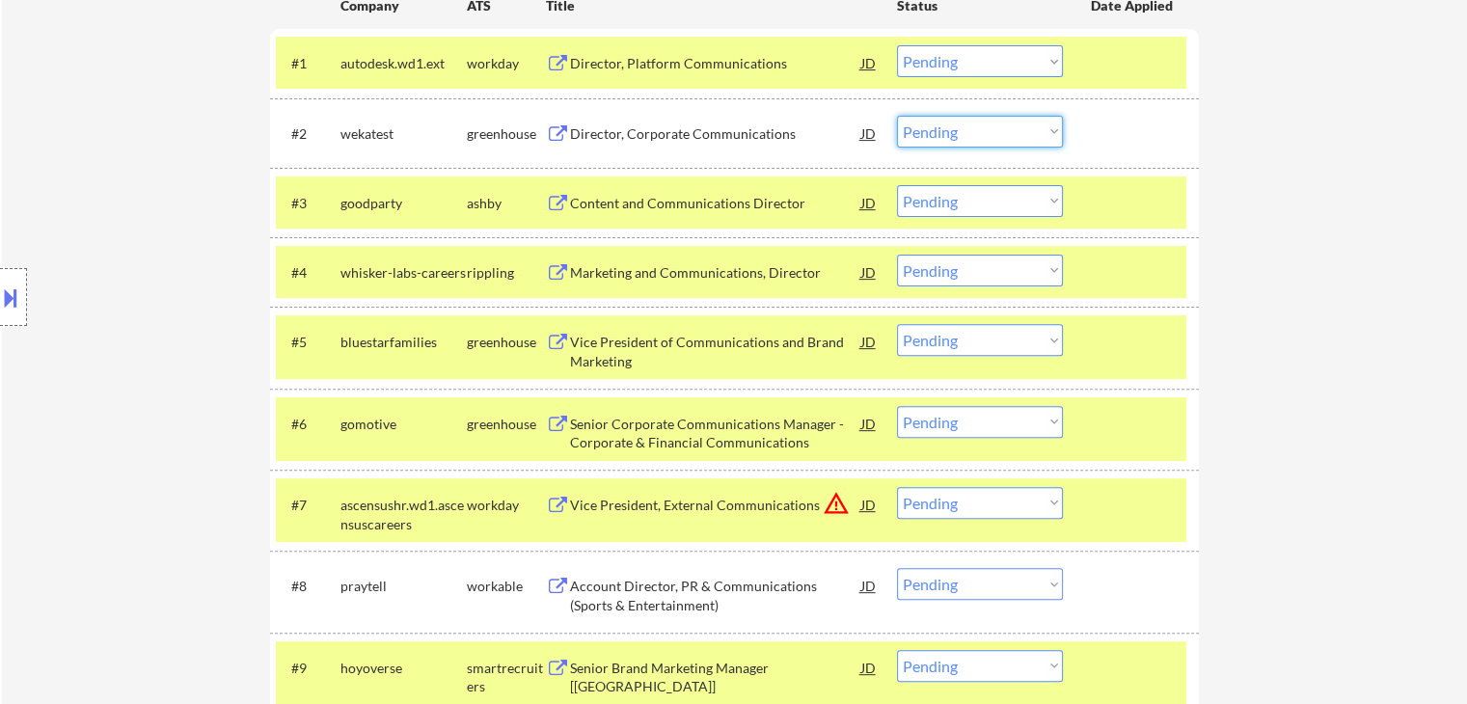
click at [1019, 144] on select "Choose an option... Pending Applied Excluded (Questions) Excluded (Expired) Exc…" at bounding box center [980, 132] width 166 height 32
click at [897, 116] on select "Choose an option... Pending Applied Excluded (Questions) Excluded (Expired) Exc…" at bounding box center [980, 132] width 166 height 32
drag, startPoint x: 1266, startPoint y: 254, endPoint x: 1172, endPoint y: 215, distance: 102.1
click at [1267, 254] on div "← Return to /applysquad Mailslurp Inbox Job Search Builder [PERSON_NAME] User E…" at bounding box center [734, 134] width 1465 height 1330
select select ""pending""
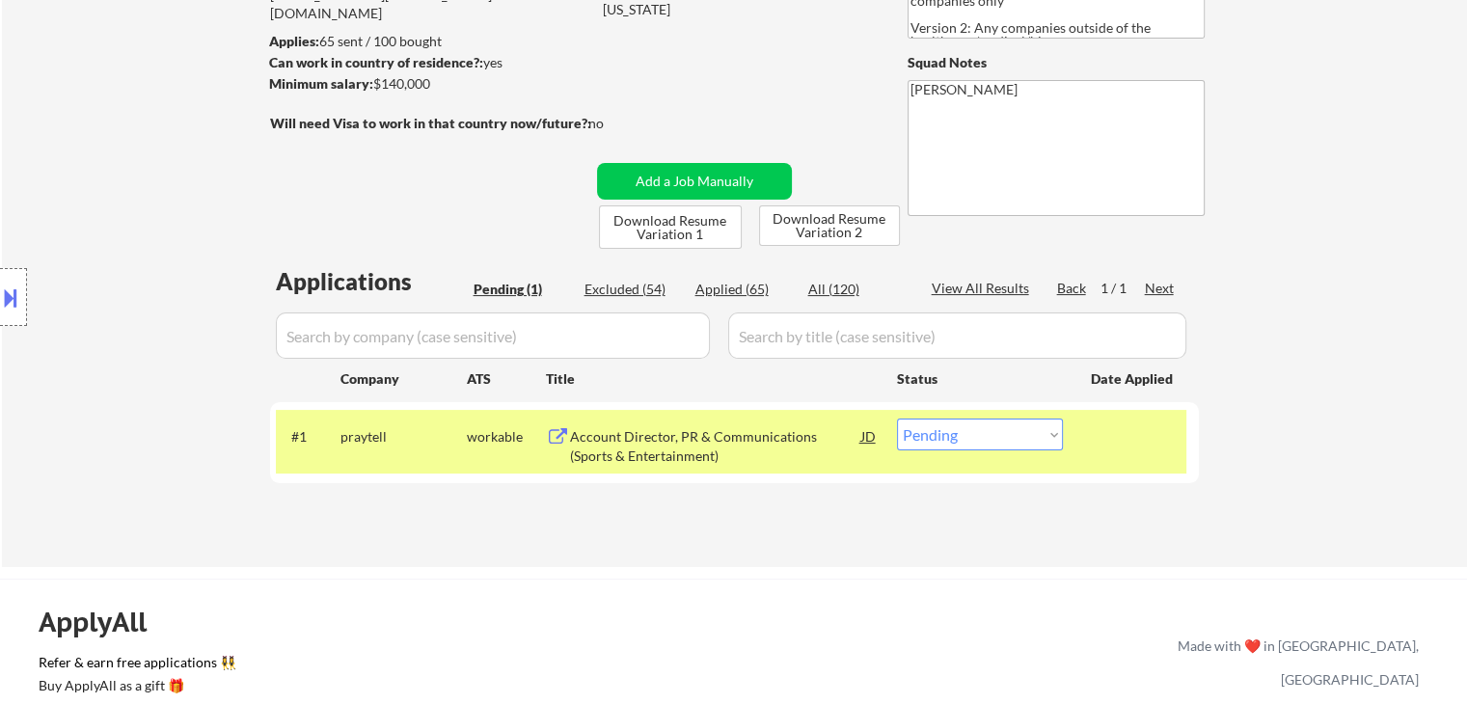
scroll to position [289, 0]
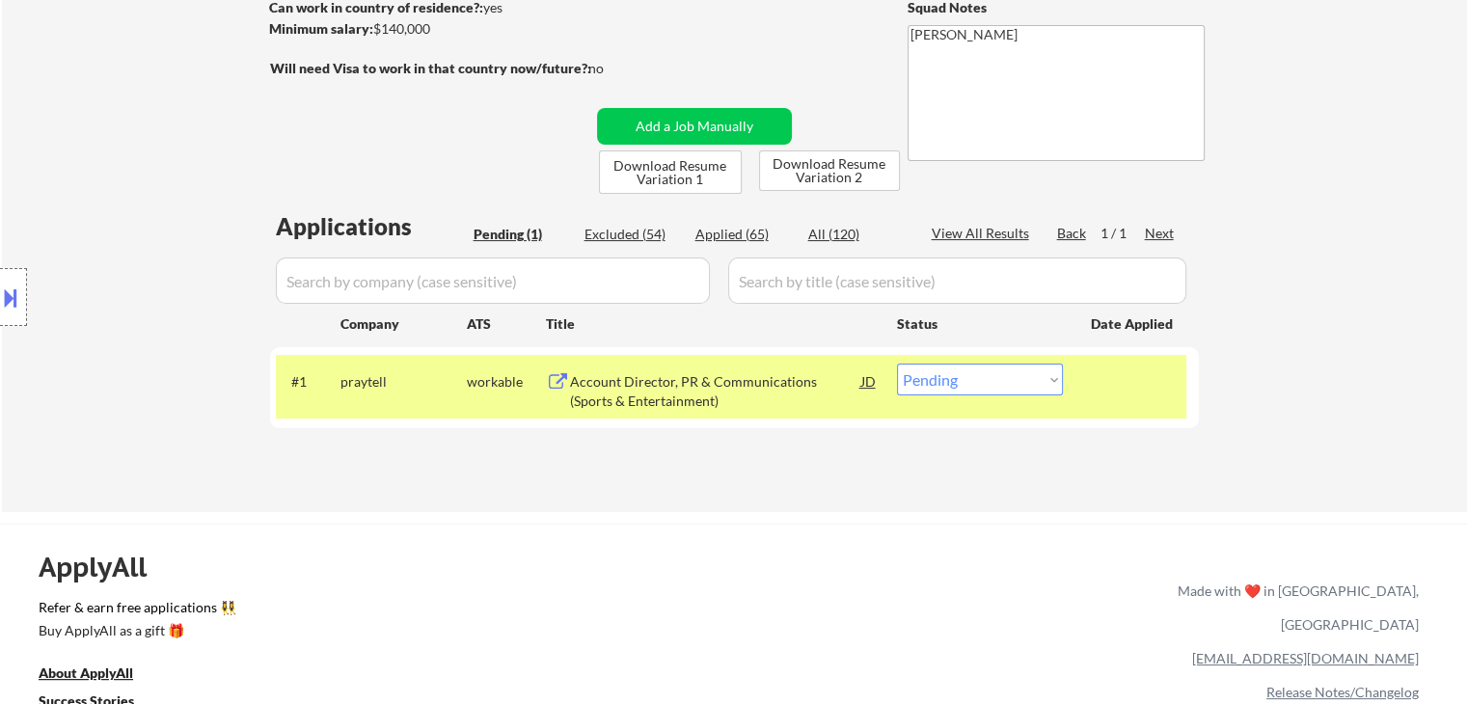
click at [715, 239] on div "Applied (65)" at bounding box center [743, 234] width 96 height 19
select select ""applied""
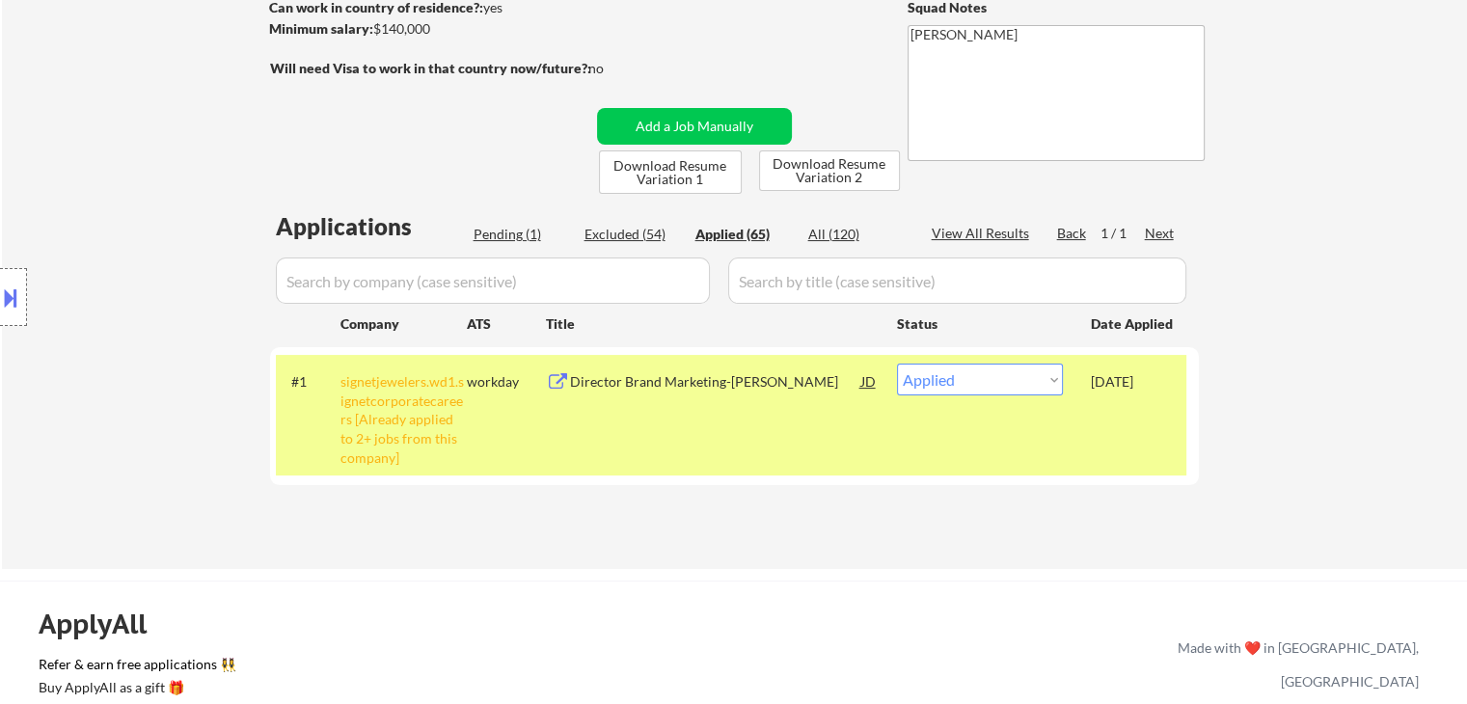
click at [429, 288] on input "input" at bounding box center [493, 281] width 434 height 46
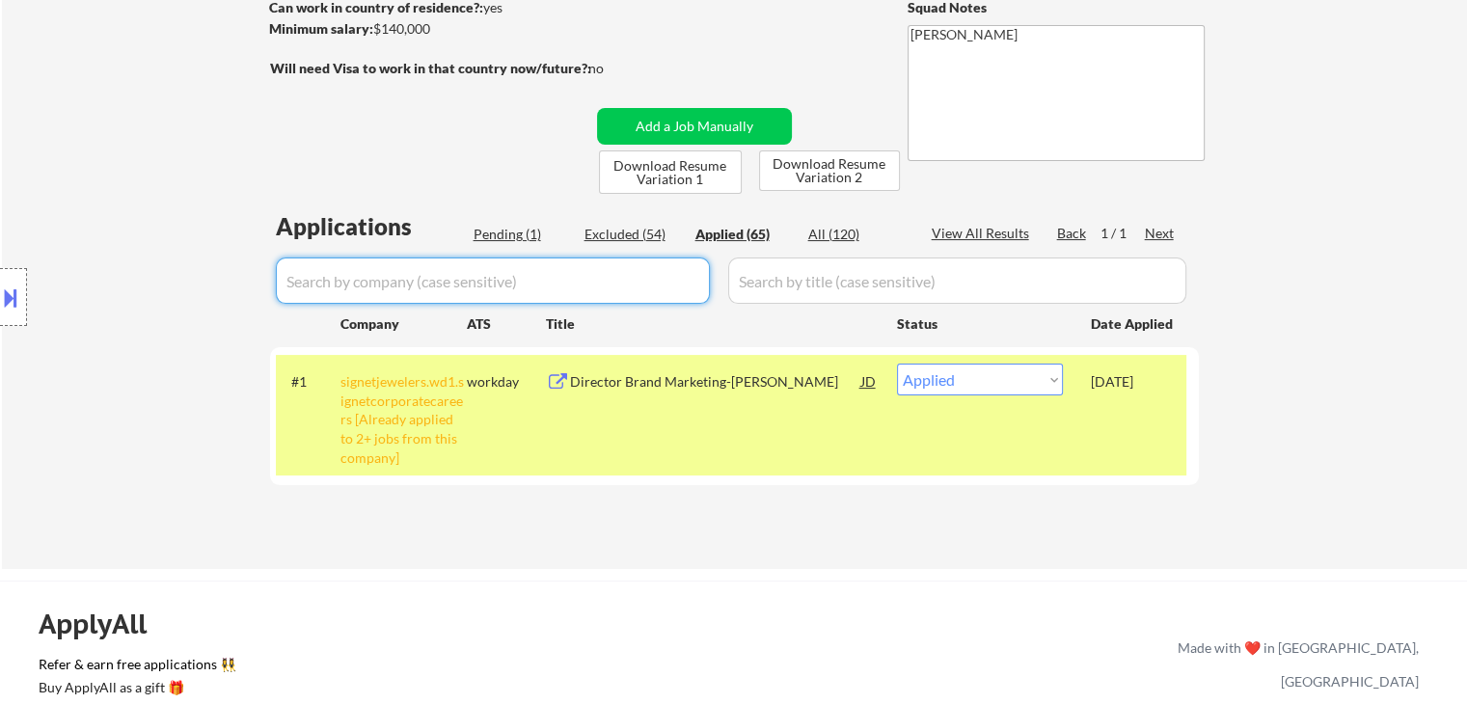
paste input "goodparty"
type input "goodparty"
click at [395, 281] on input "input" at bounding box center [493, 281] width 434 height 46
select select ""applied""
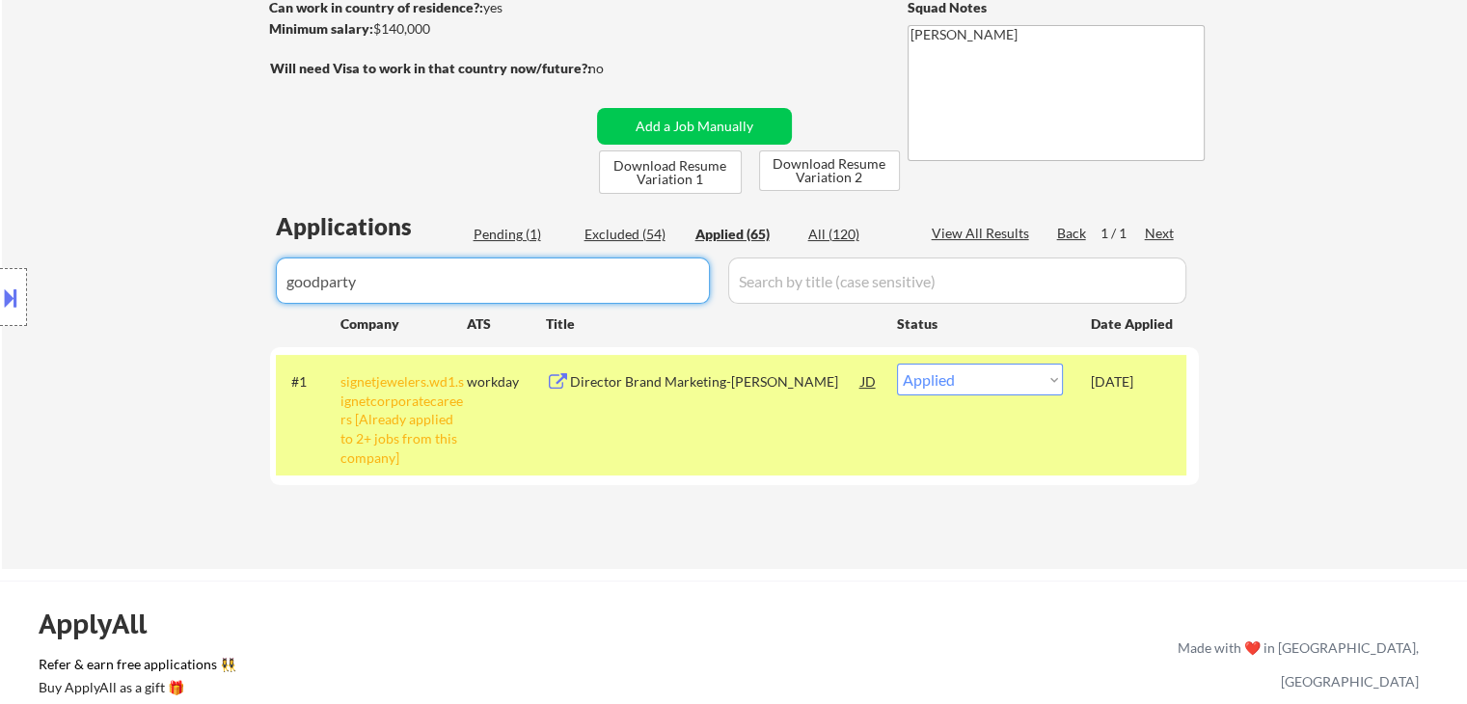
select select ""applied""
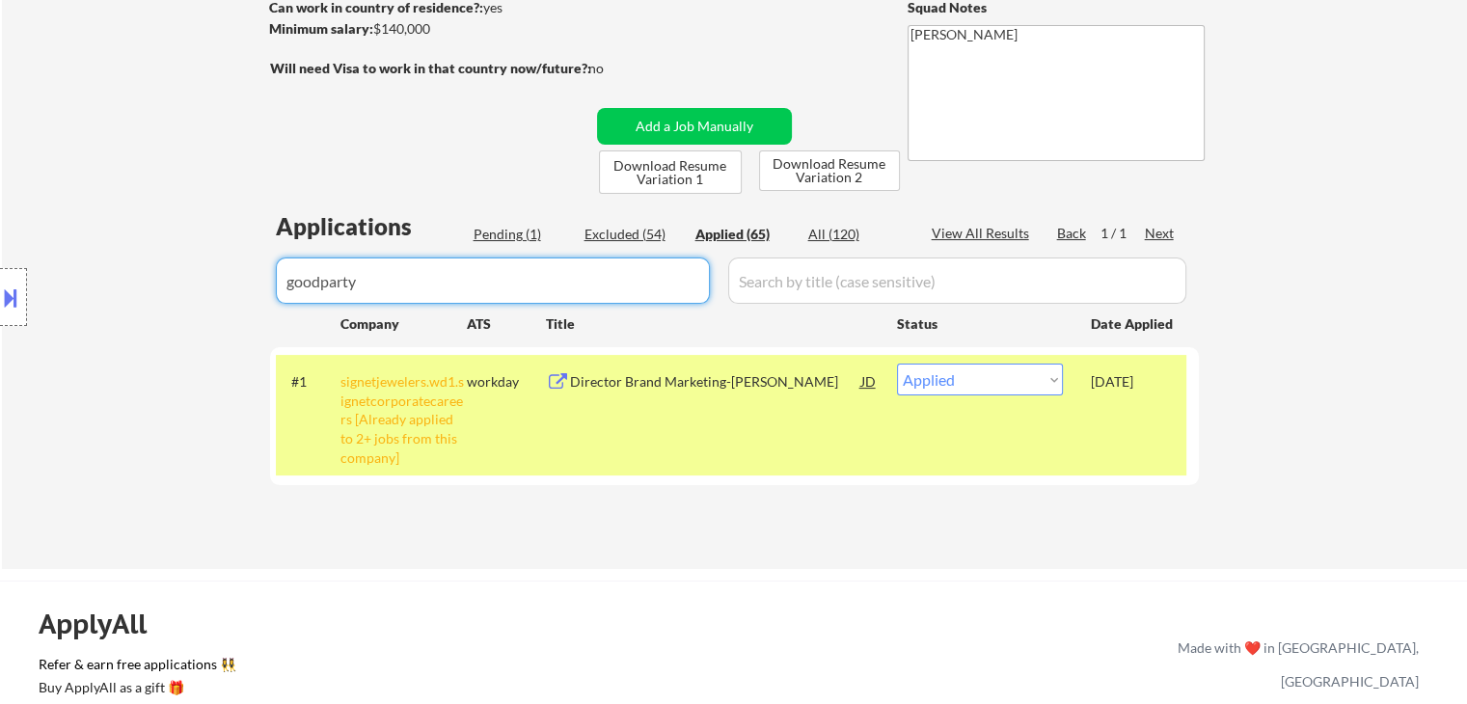
select select ""applied""
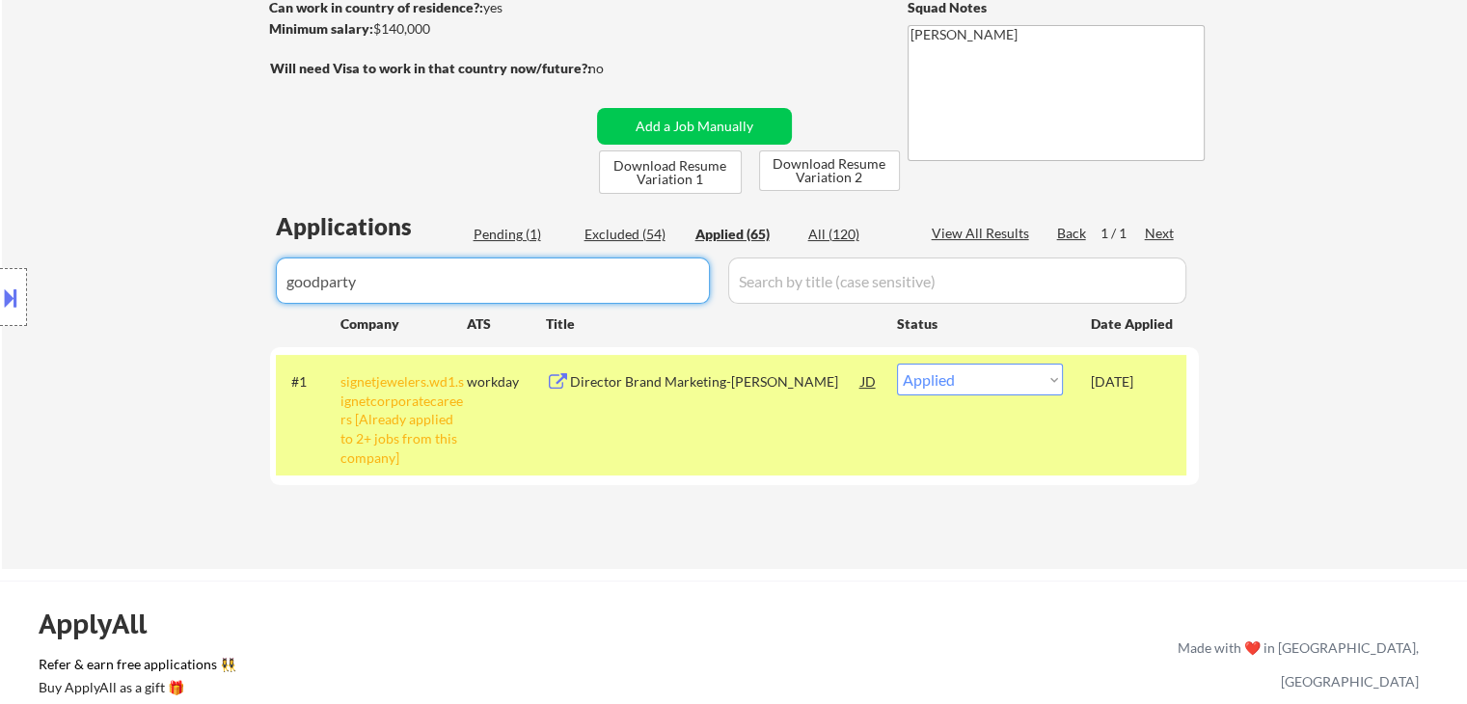
select select ""applied""
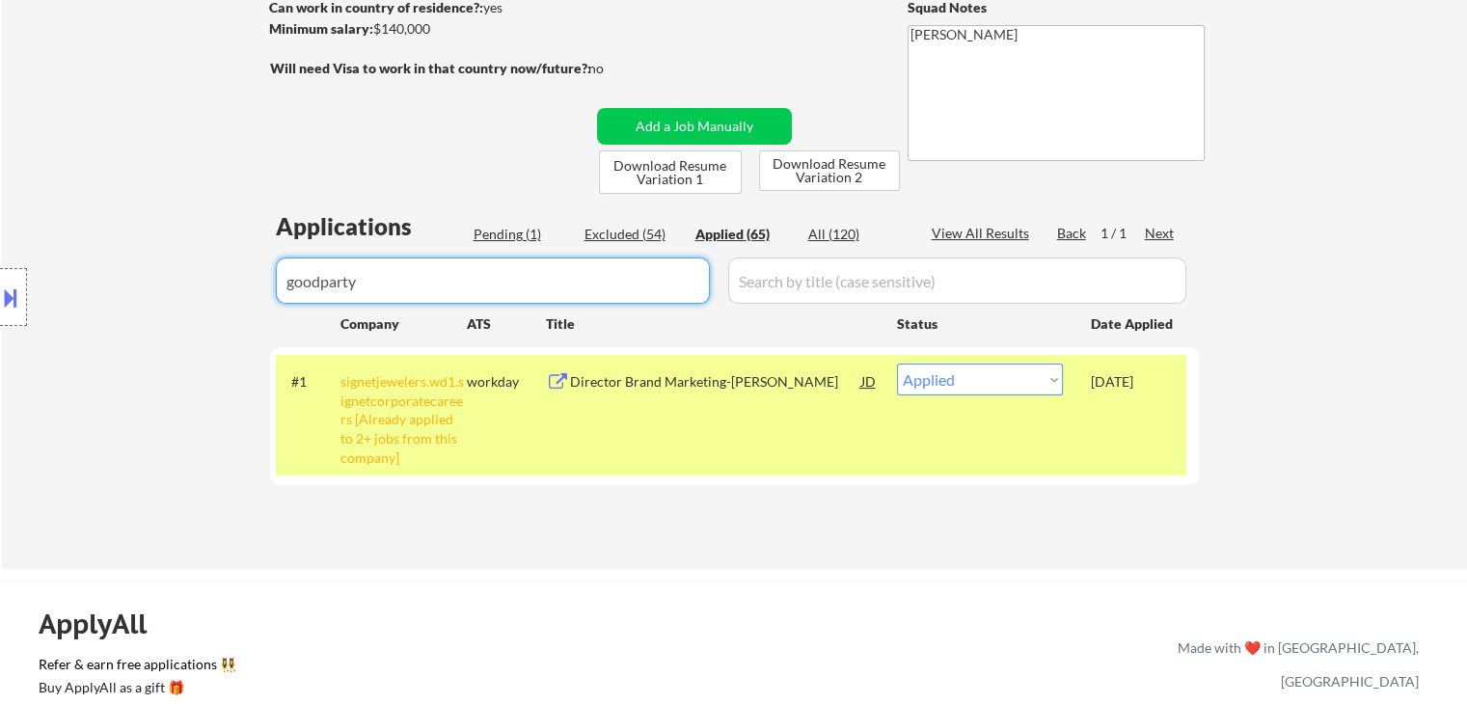
select select ""applied""
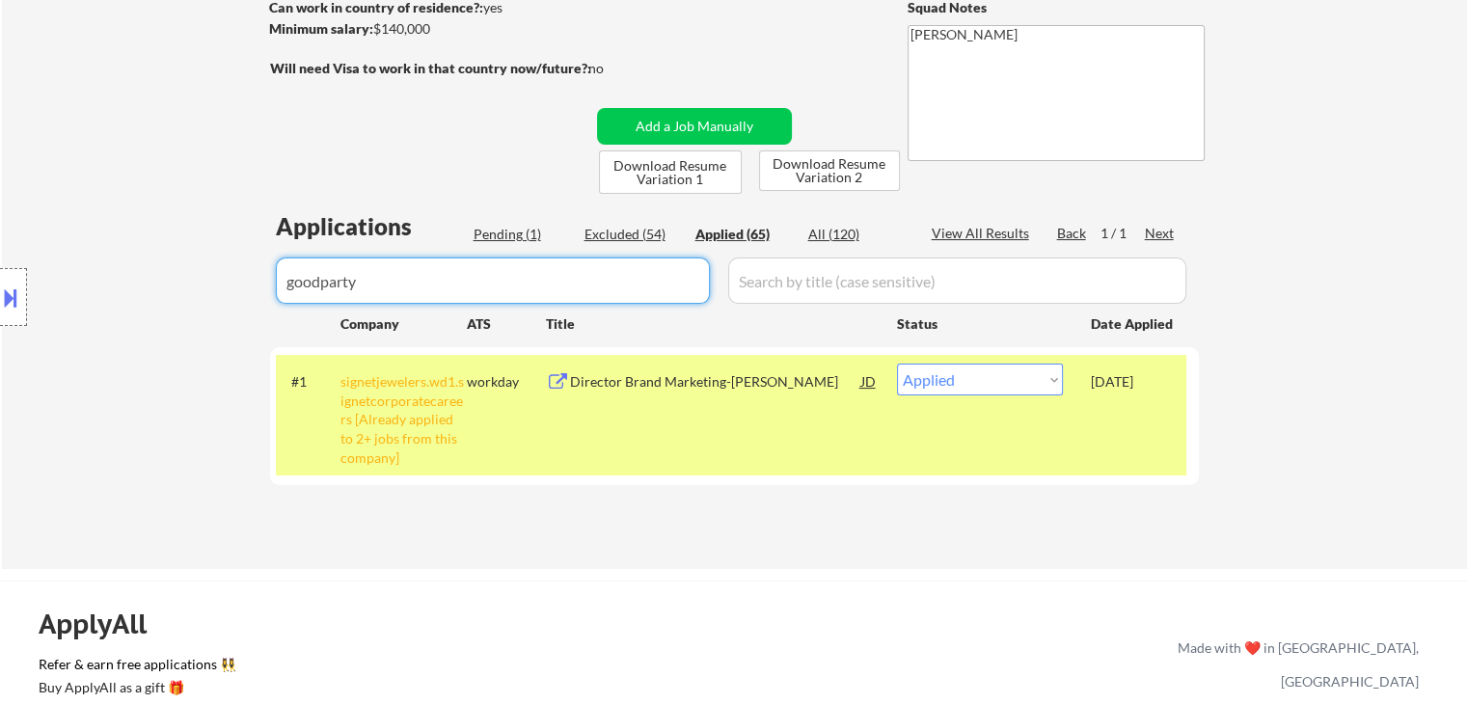
select select ""applied""
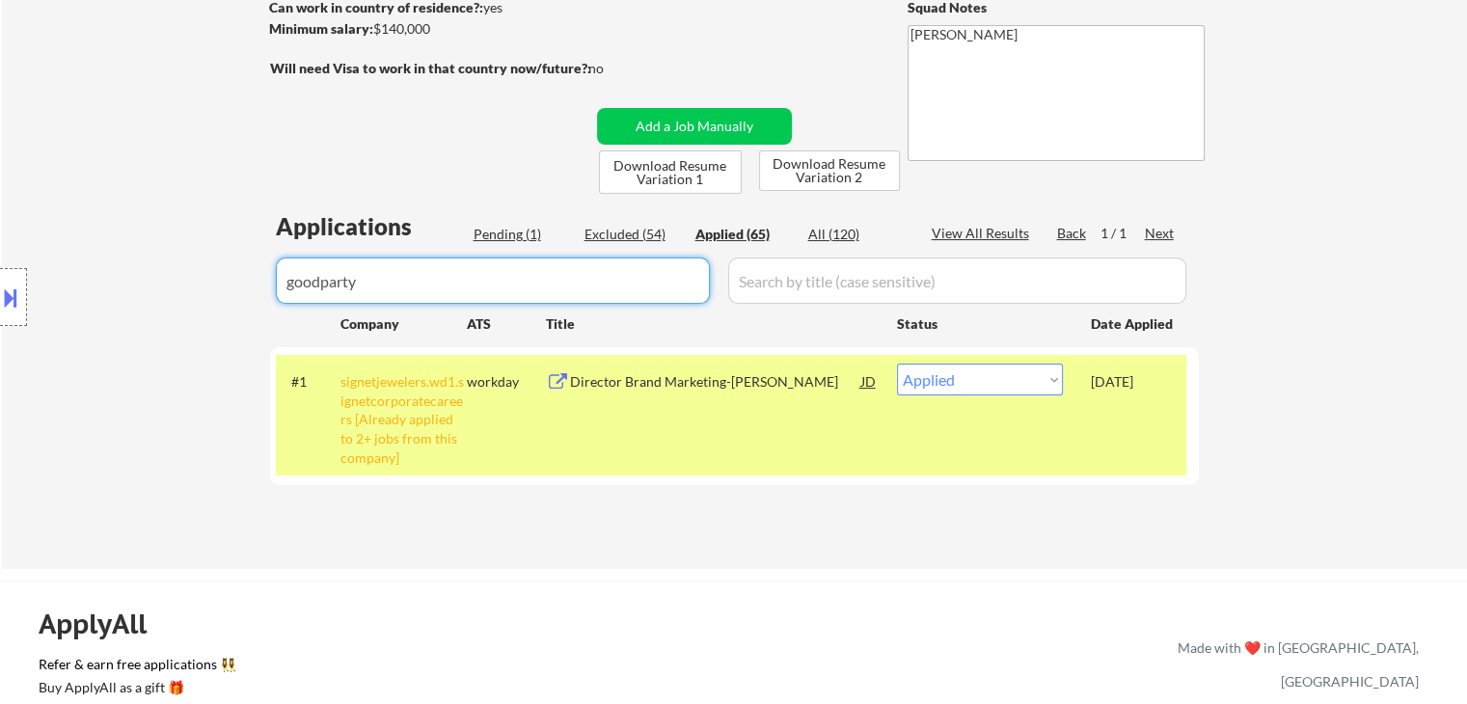
select select ""applied""
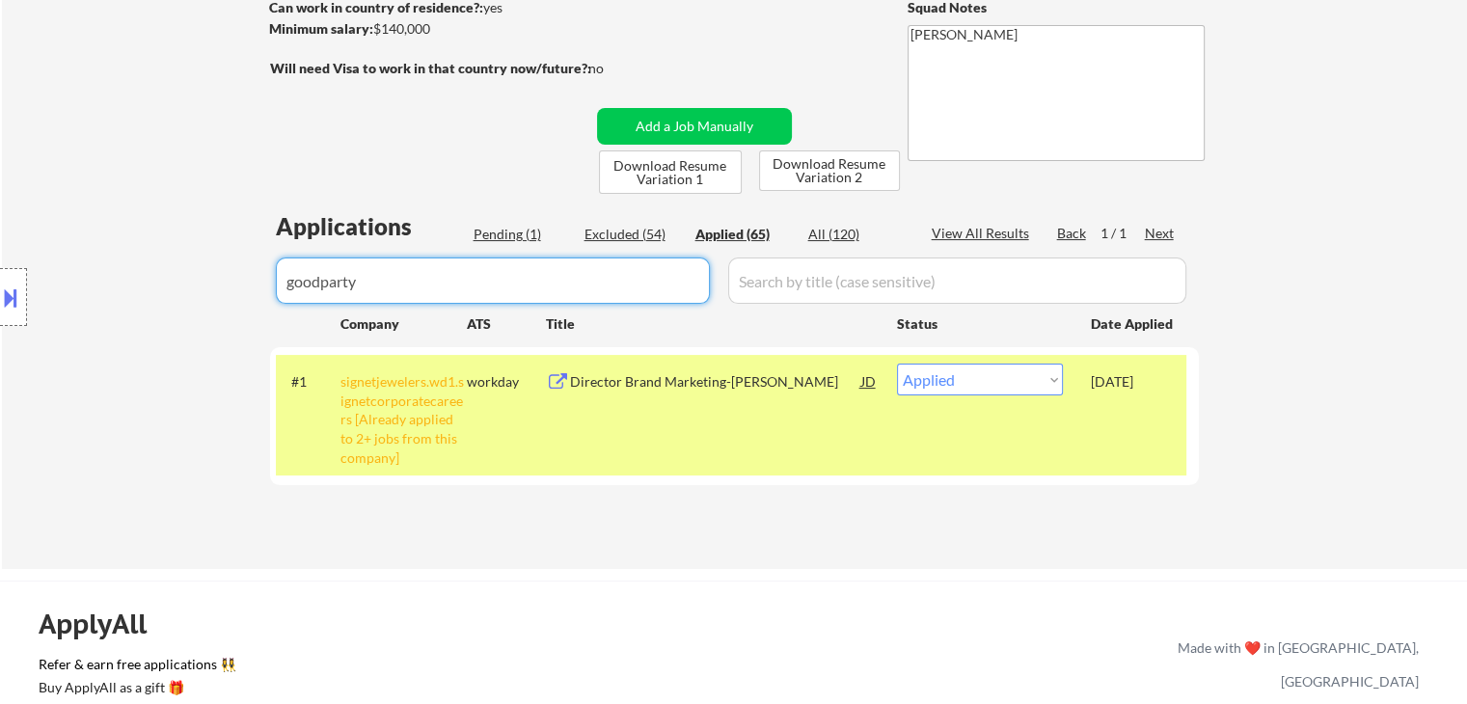
select select ""applied""
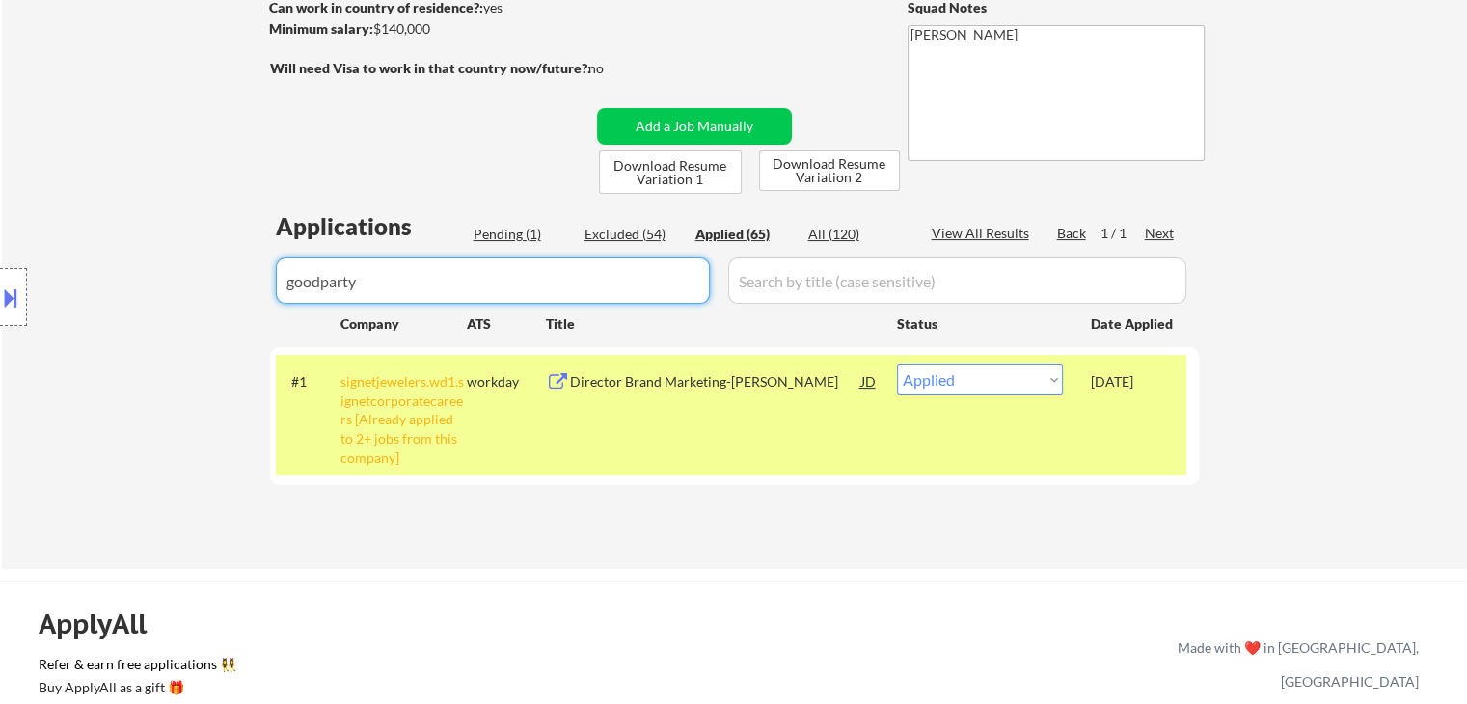
select select ""applied""
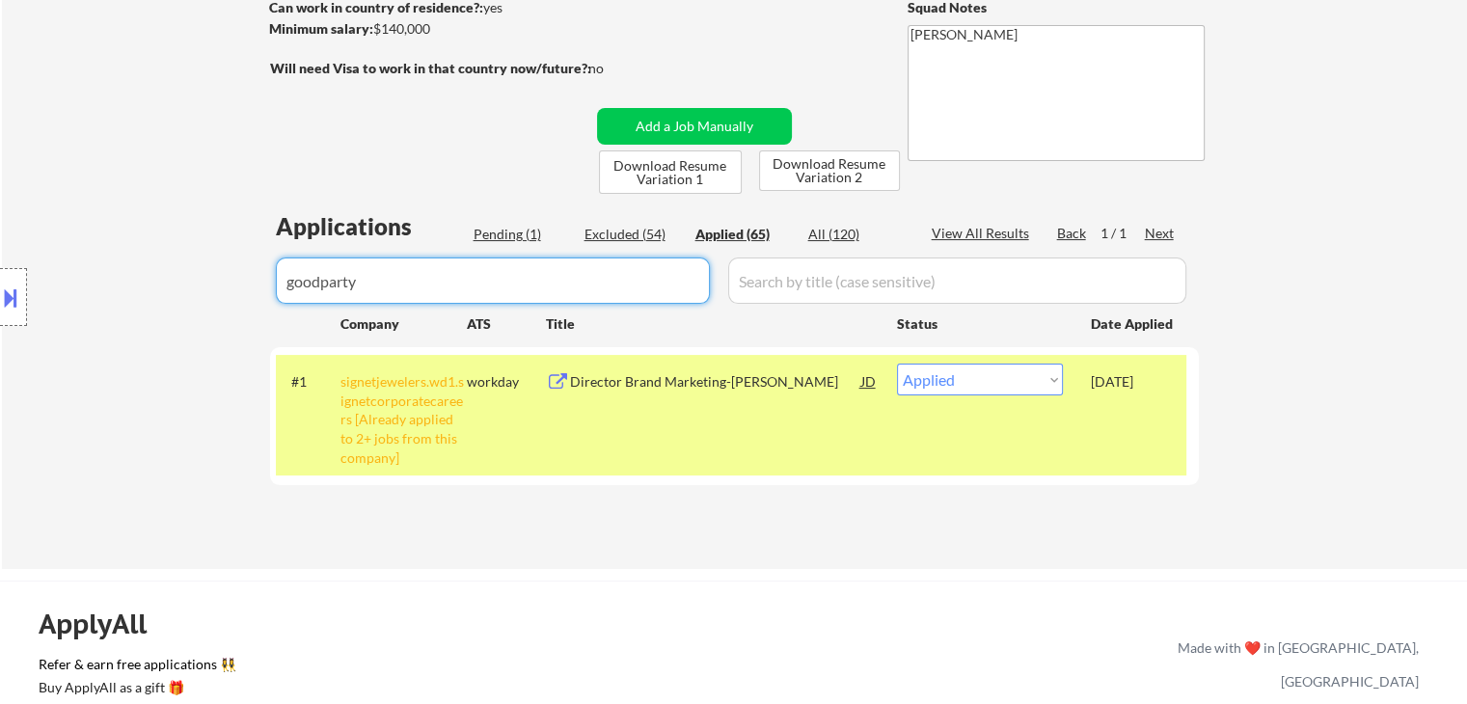
select select ""applied""
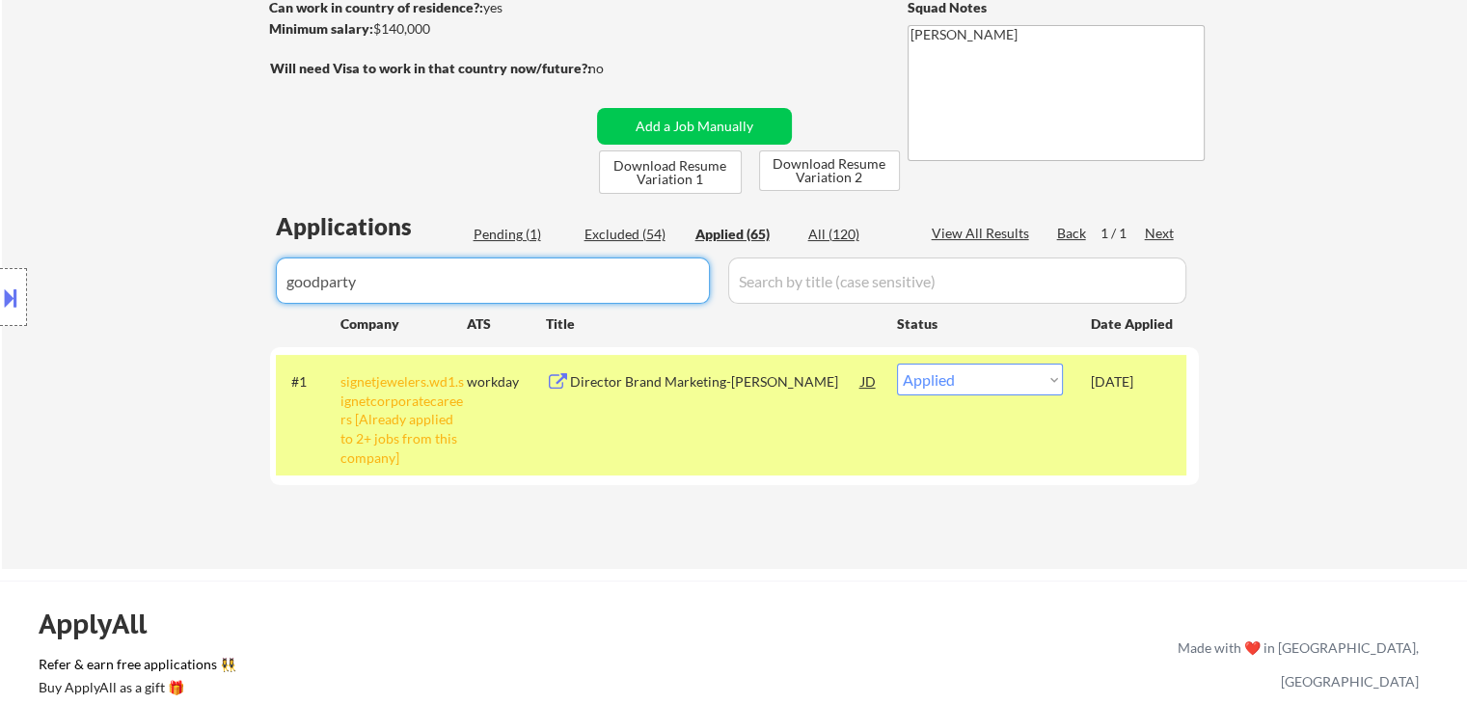
select select ""applied""
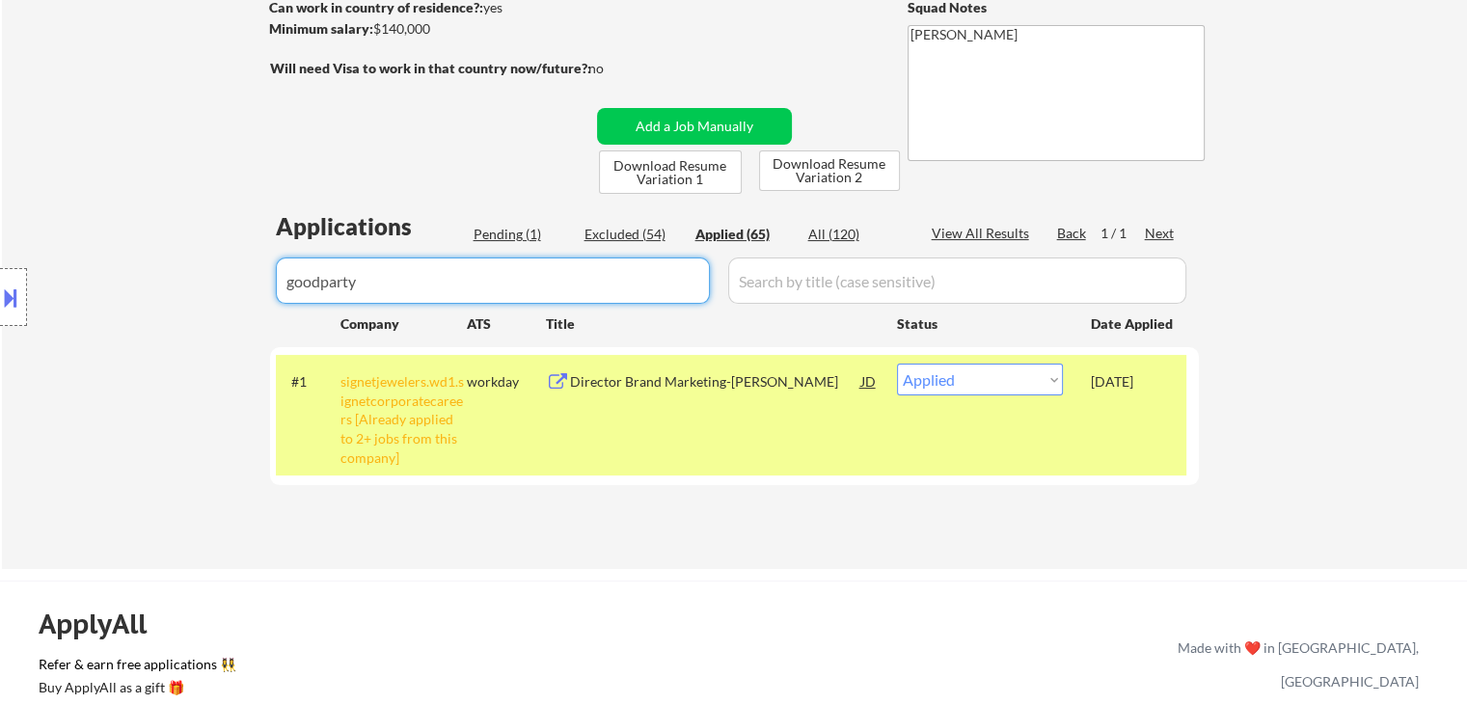
select select ""applied""
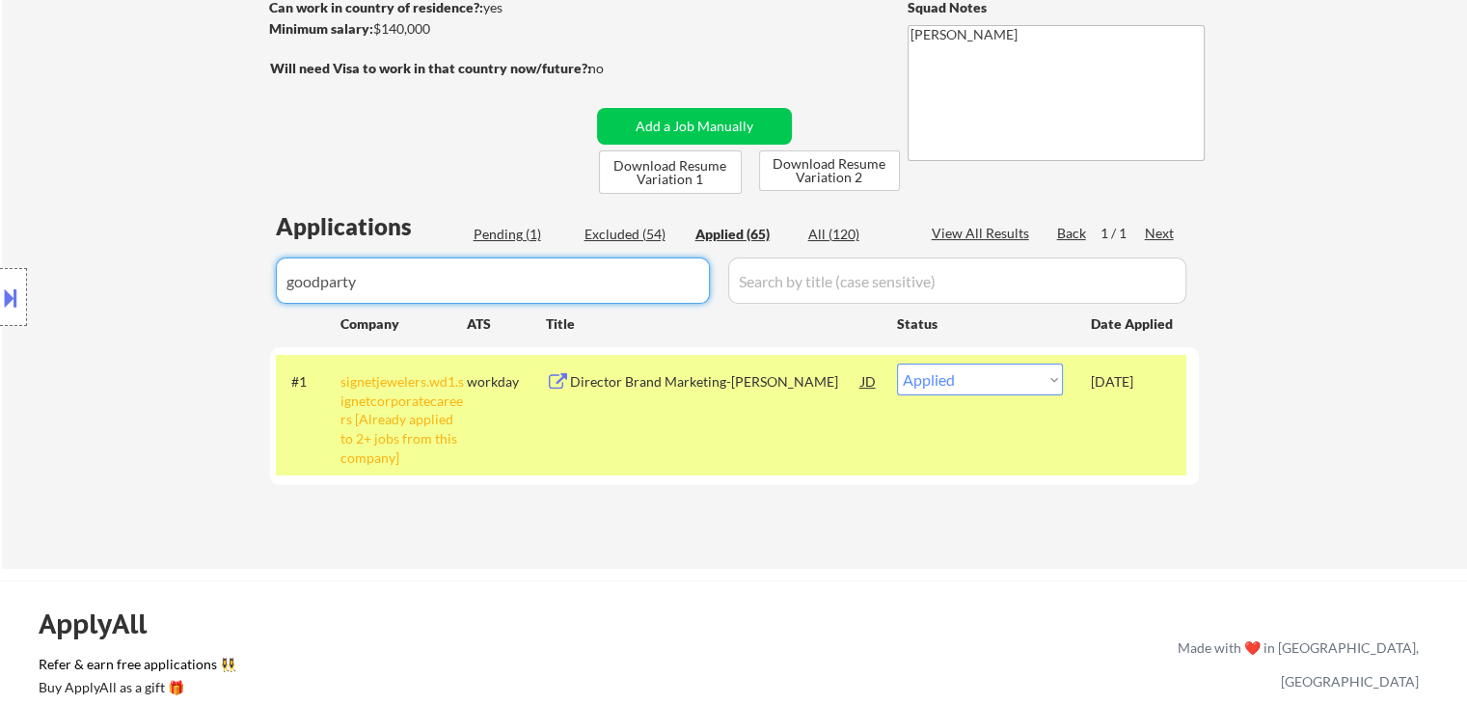
select select ""applied""
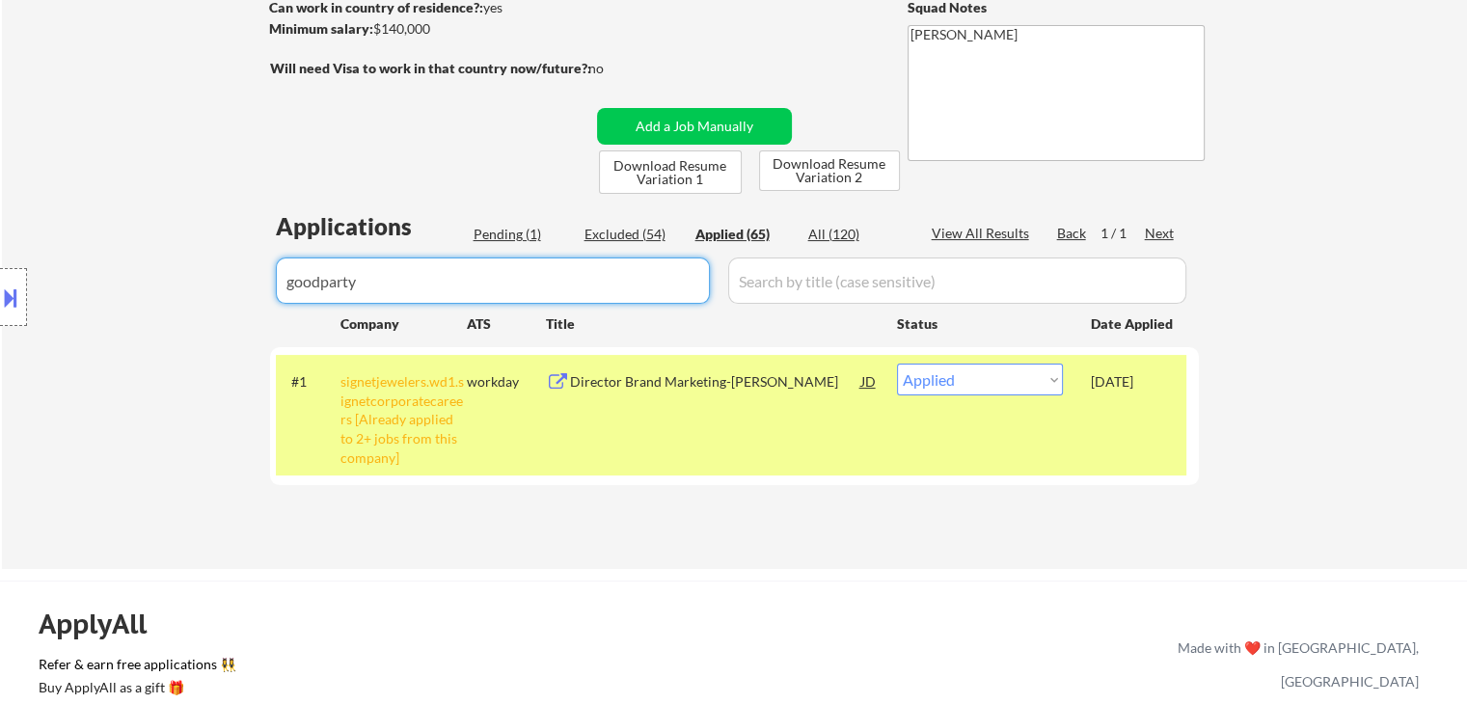
select select ""applied""
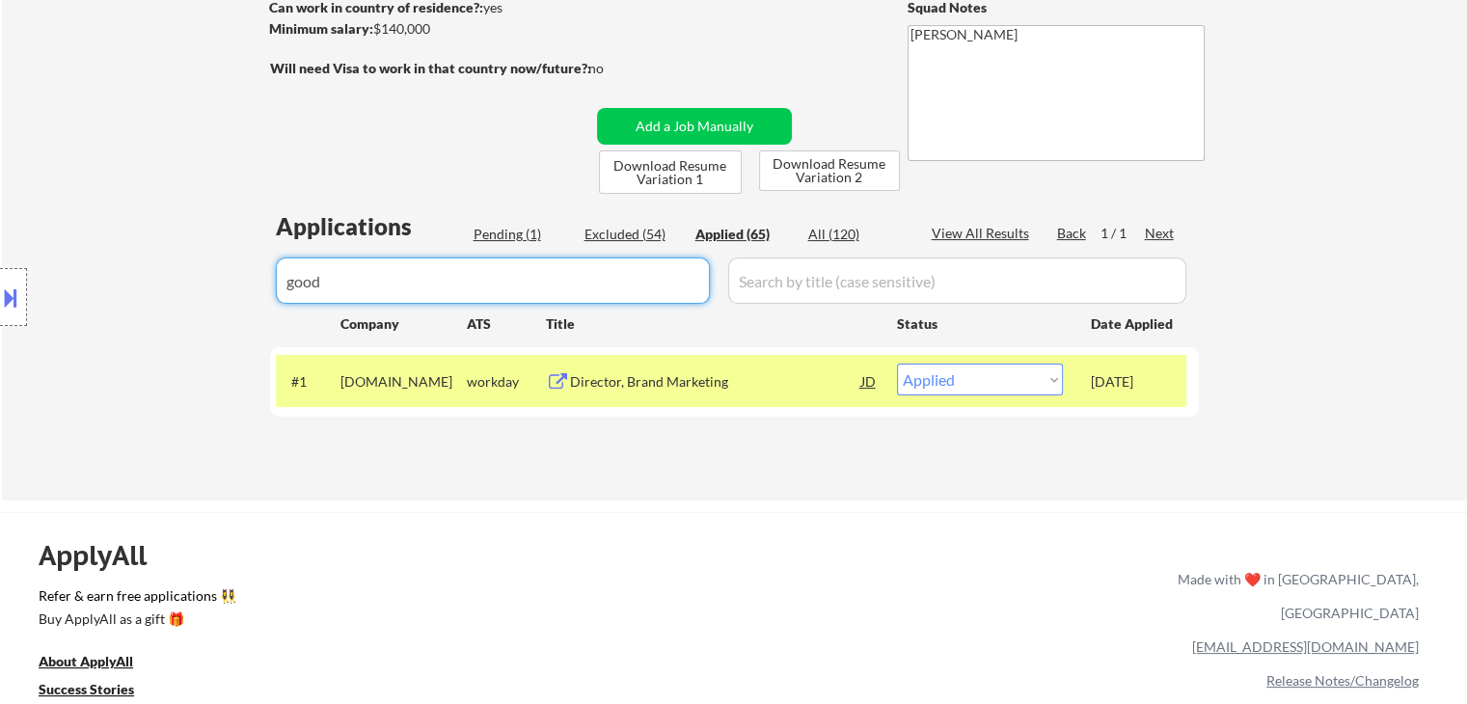
type input "good"
click at [168, 315] on div "Location Inclusions: [GEOGRAPHIC_DATA], [GEOGRAPHIC_DATA] [GEOGRAPHIC_DATA], [G…" at bounding box center [172, 298] width 345 height 358
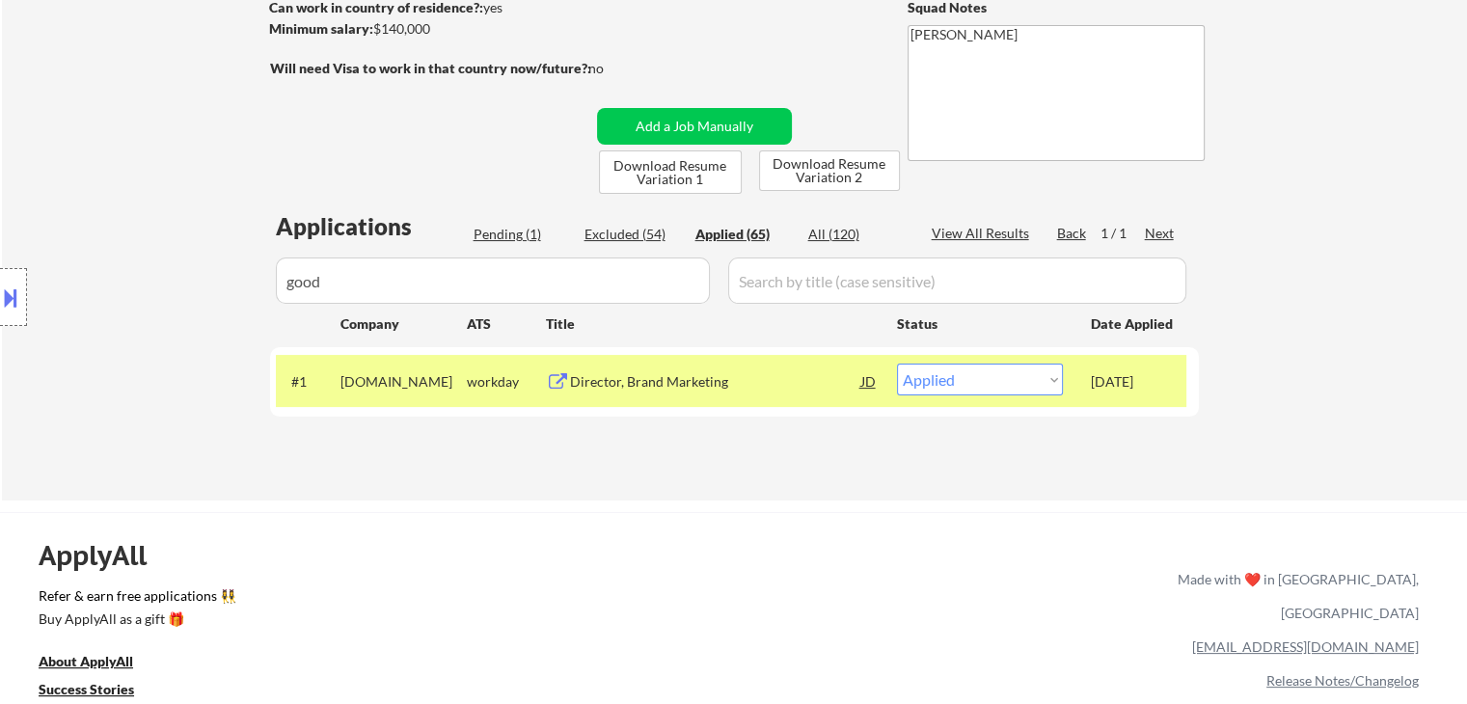
click at [513, 226] on div "Pending (1)" at bounding box center [522, 234] width 96 height 19
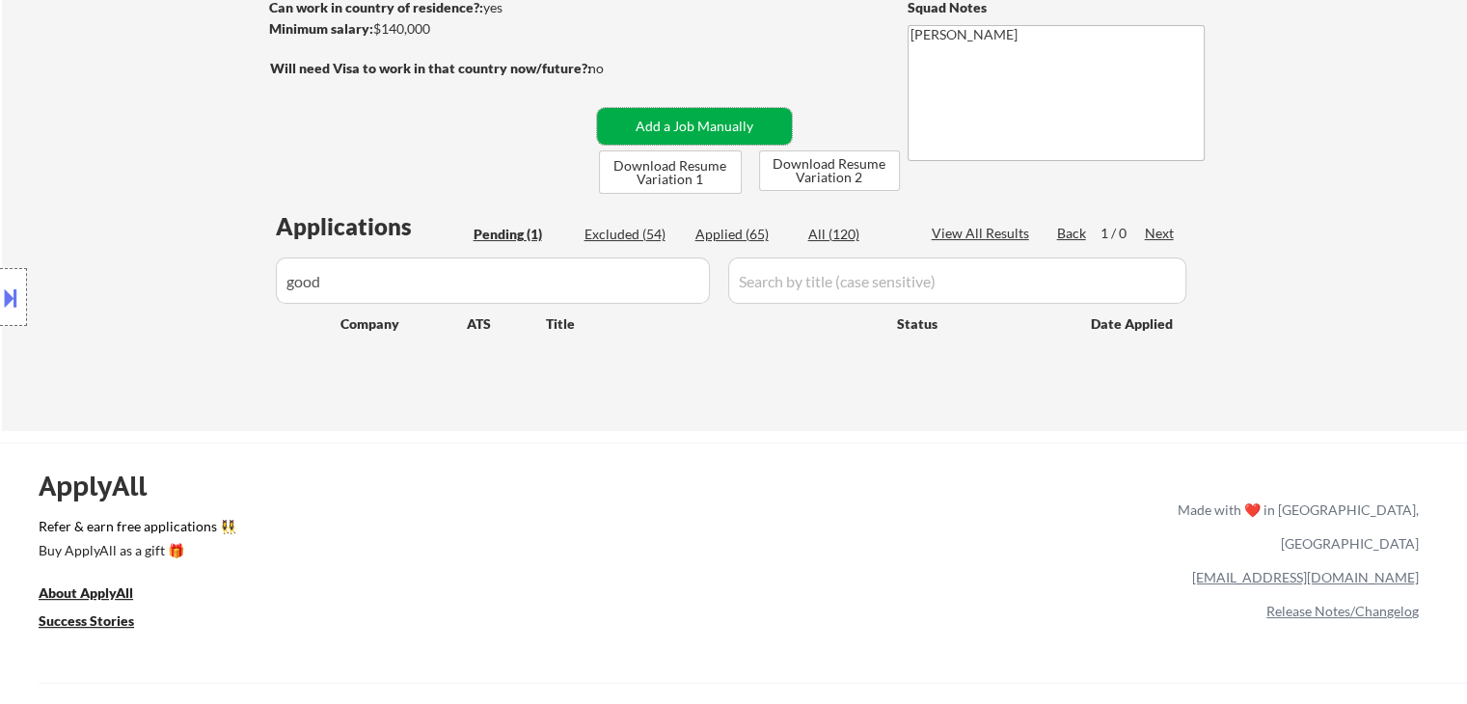
click at [684, 126] on button "Add a Job Manually" at bounding box center [694, 126] width 195 height 37
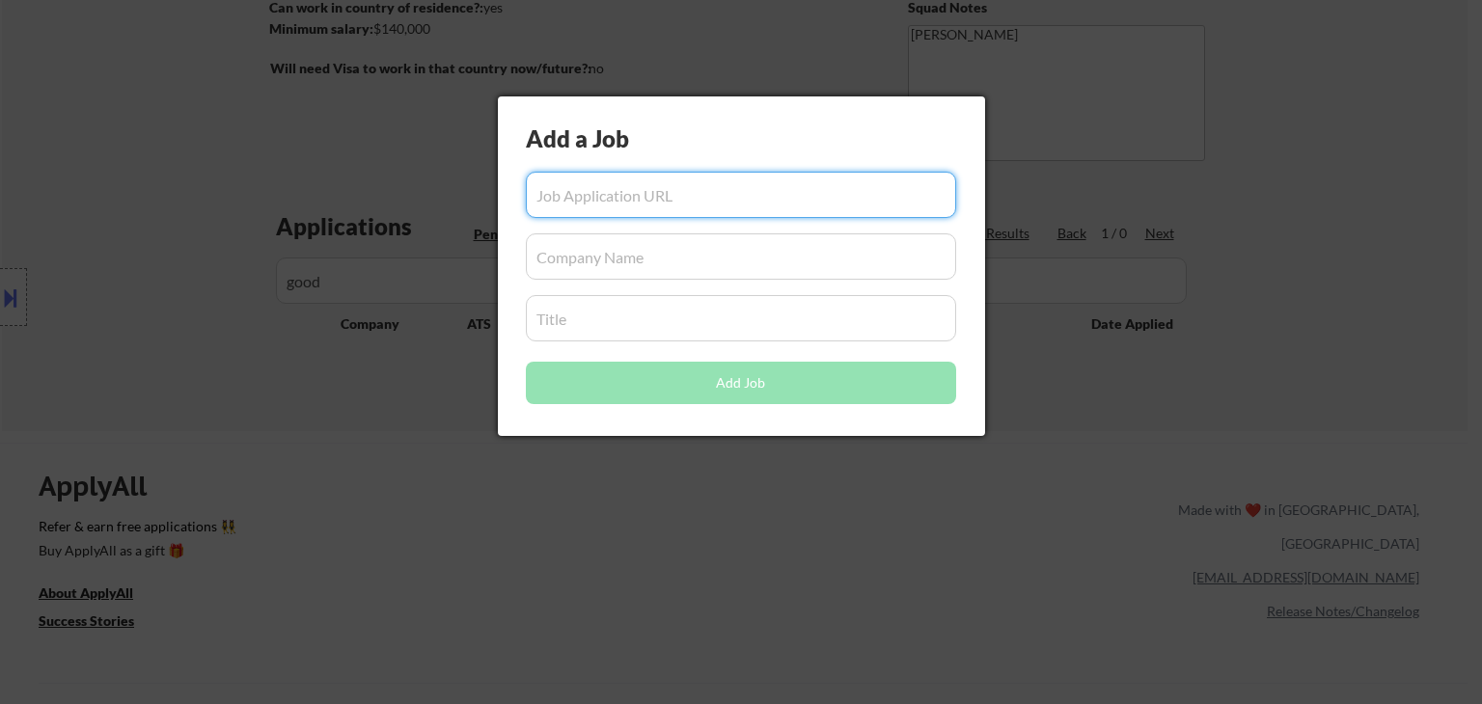
click at [605, 202] on input "input" at bounding box center [741, 195] width 430 height 46
paste input "[URL][DOMAIN_NAME]"
type input "[URL][DOMAIN_NAME]"
drag, startPoint x: 602, startPoint y: 267, endPoint x: 858, endPoint y: 75, distance: 319.7
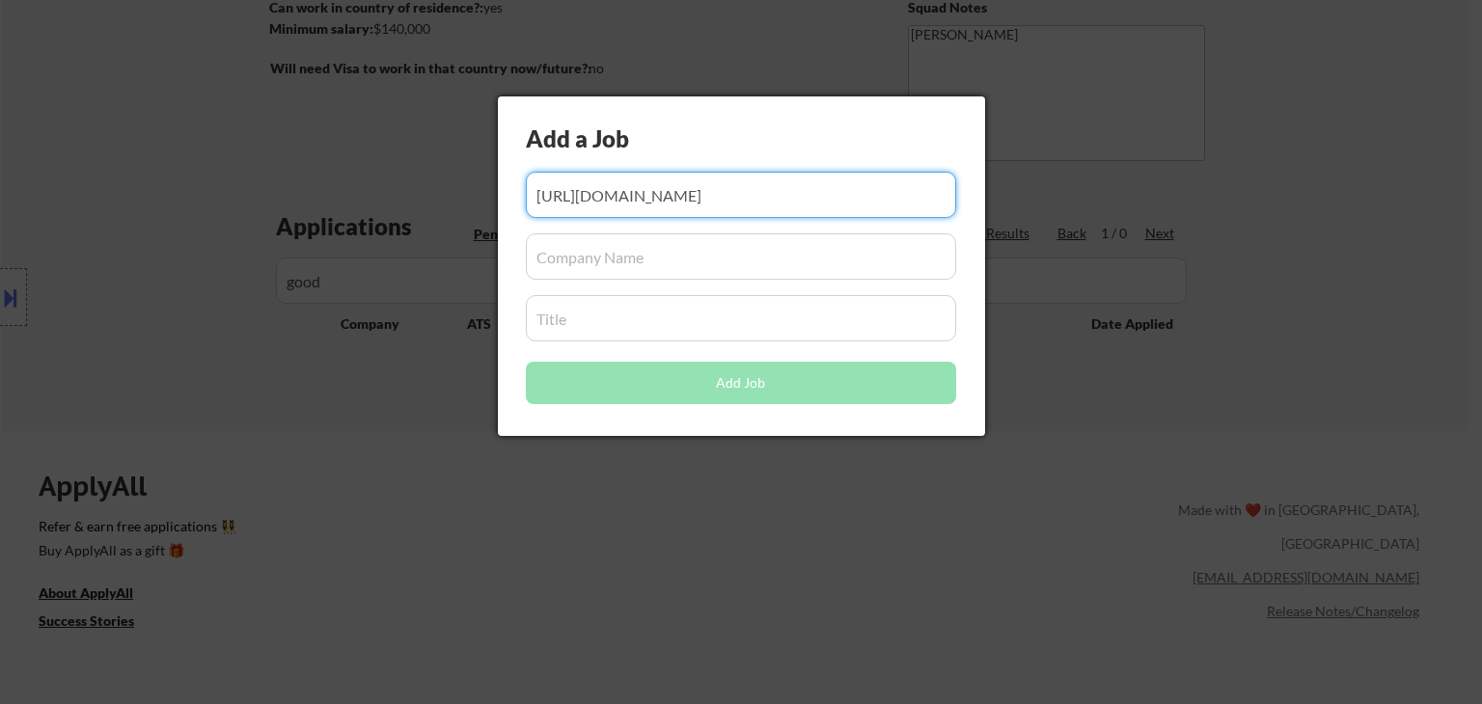
click at [603, 259] on input "input" at bounding box center [741, 256] width 430 height 46
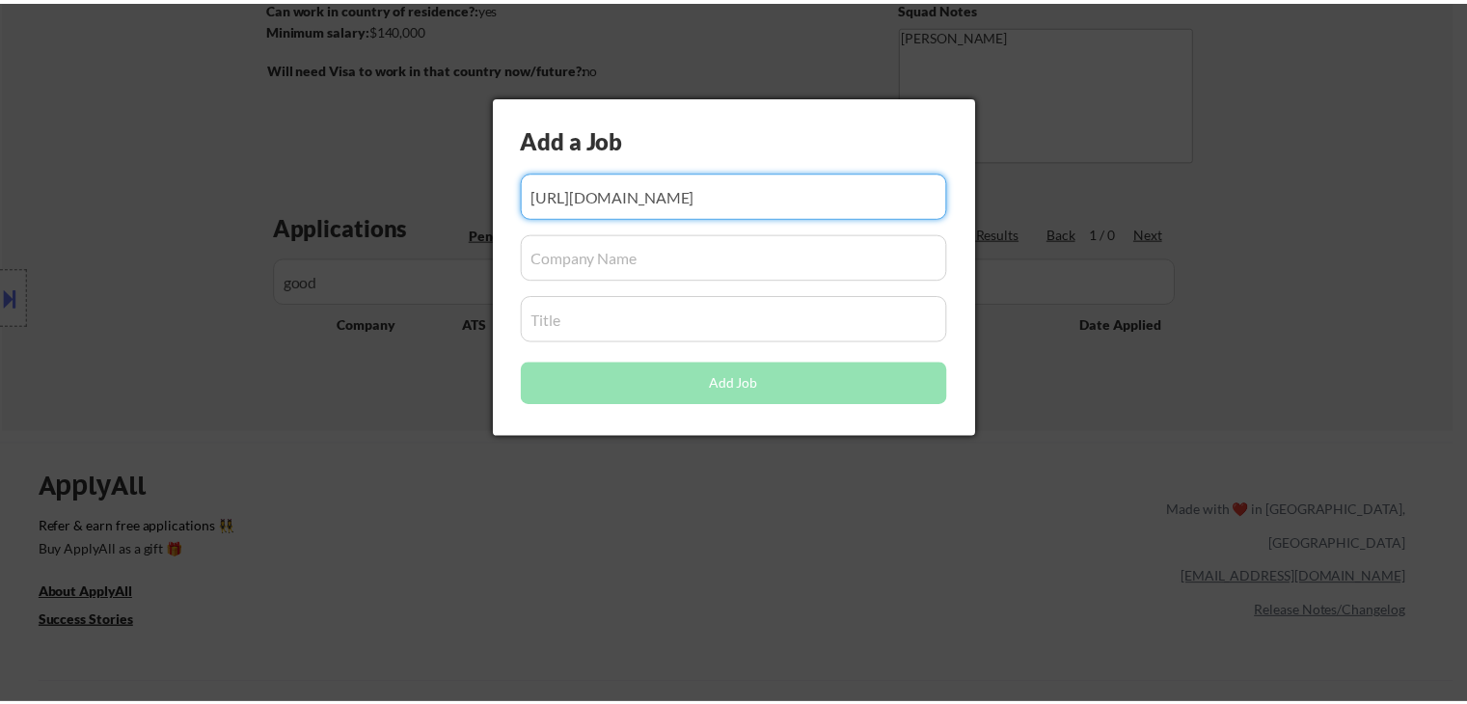
scroll to position [0, 0]
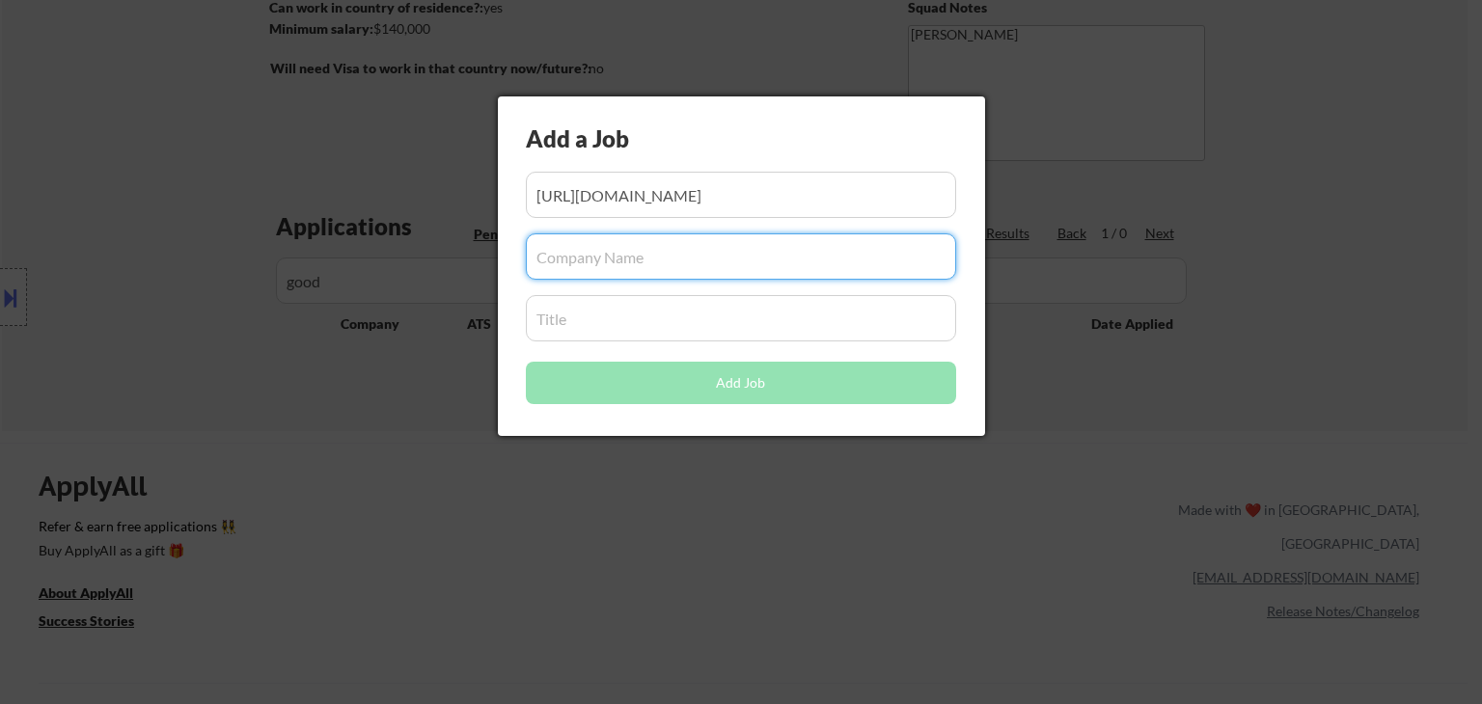
click at [634, 240] on input "input" at bounding box center [741, 256] width 430 height 46
paste input "GoodParty"
type input "GoodParty"
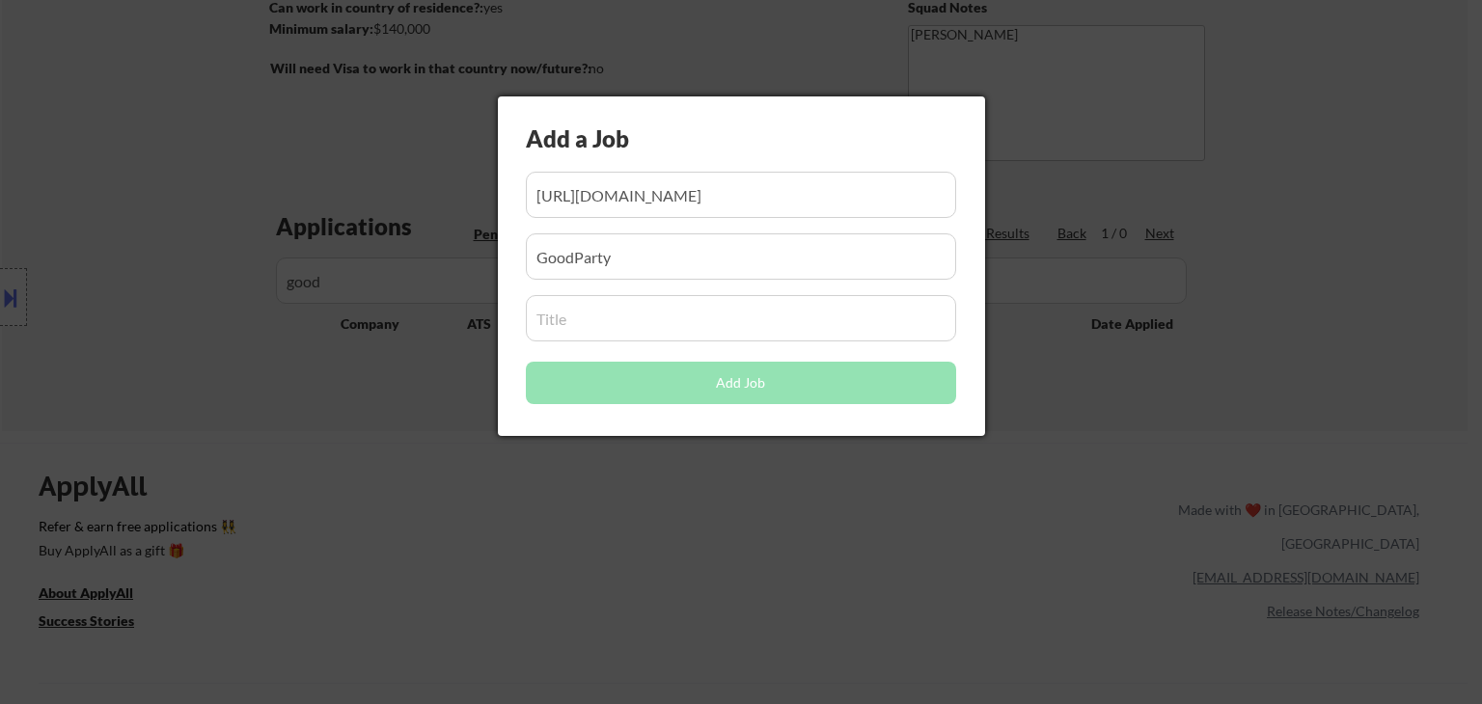
drag, startPoint x: 578, startPoint y: 303, endPoint x: 625, endPoint y: 398, distance: 106.6
click at [580, 302] on input "input" at bounding box center [741, 318] width 430 height 46
paste input "Content and Communications Director"
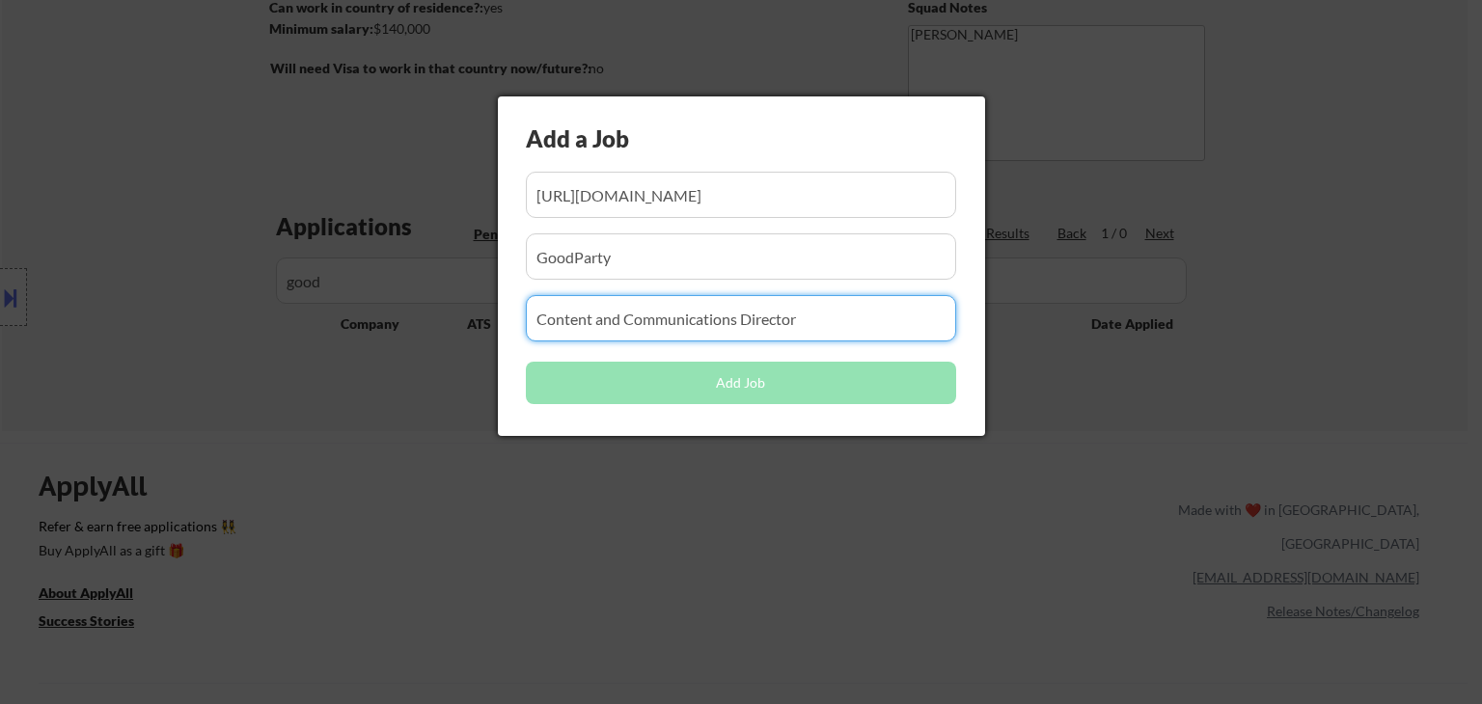
type input "Content and Communications Director"
click at [640, 398] on button "Add Job" at bounding box center [741, 383] width 430 height 42
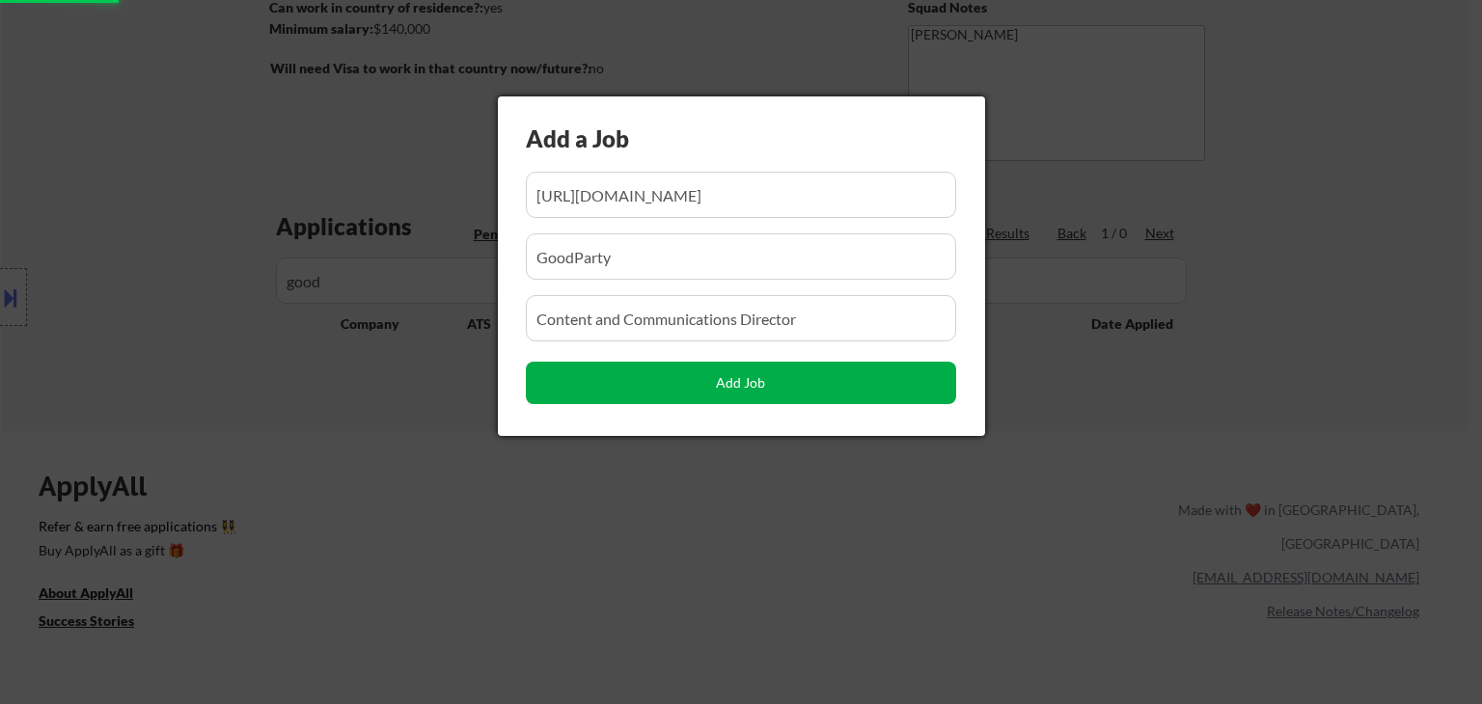
click at [647, 383] on button "Add Job" at bounding box center [741, 383] width 430 height 42
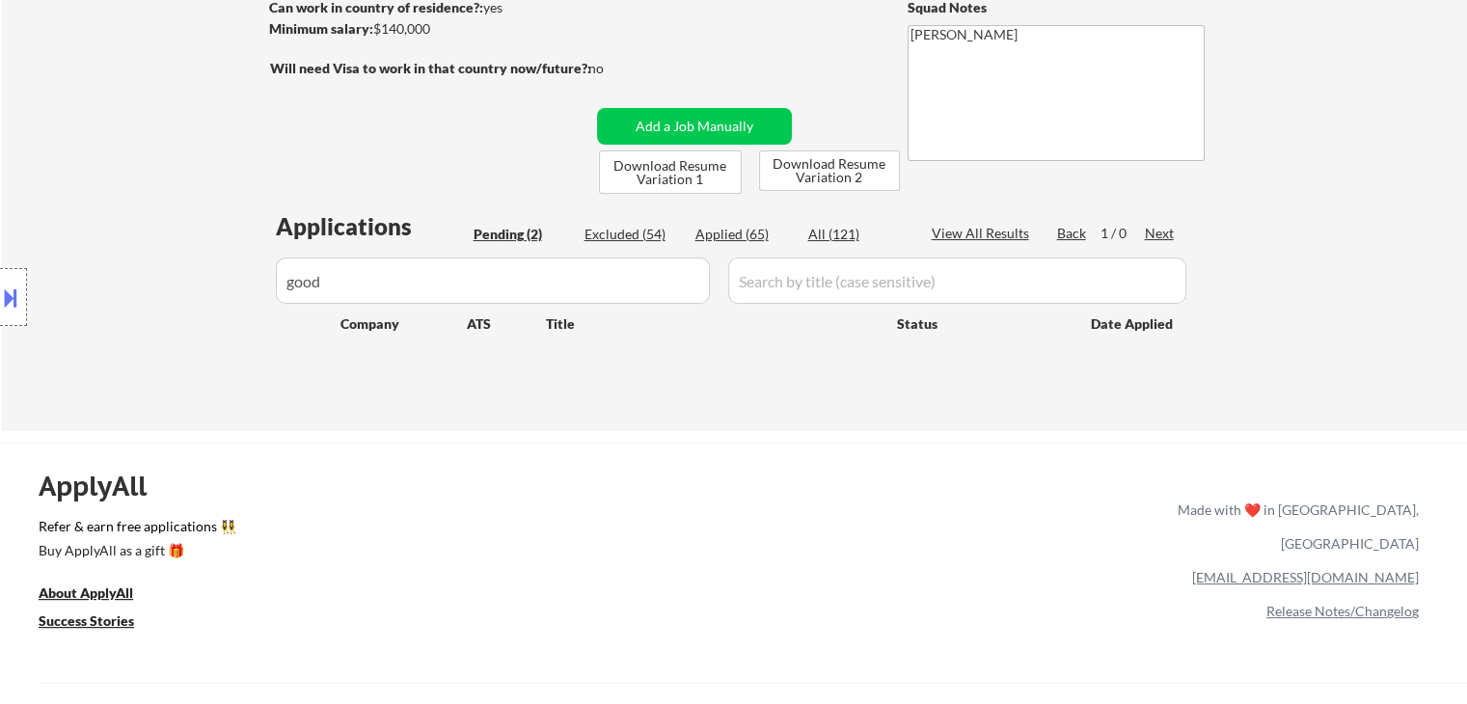
click at [509, 242] on div "Pending (2)" at bounding box center [522, 234] width 96 height 19
click at [498, 229] on div "Pending (2)" at bounding box center [522, 234] width 96 height 19
click at [502, 232] on div "Pending (2)" at bounding box center [522, 234] width 96 height 19
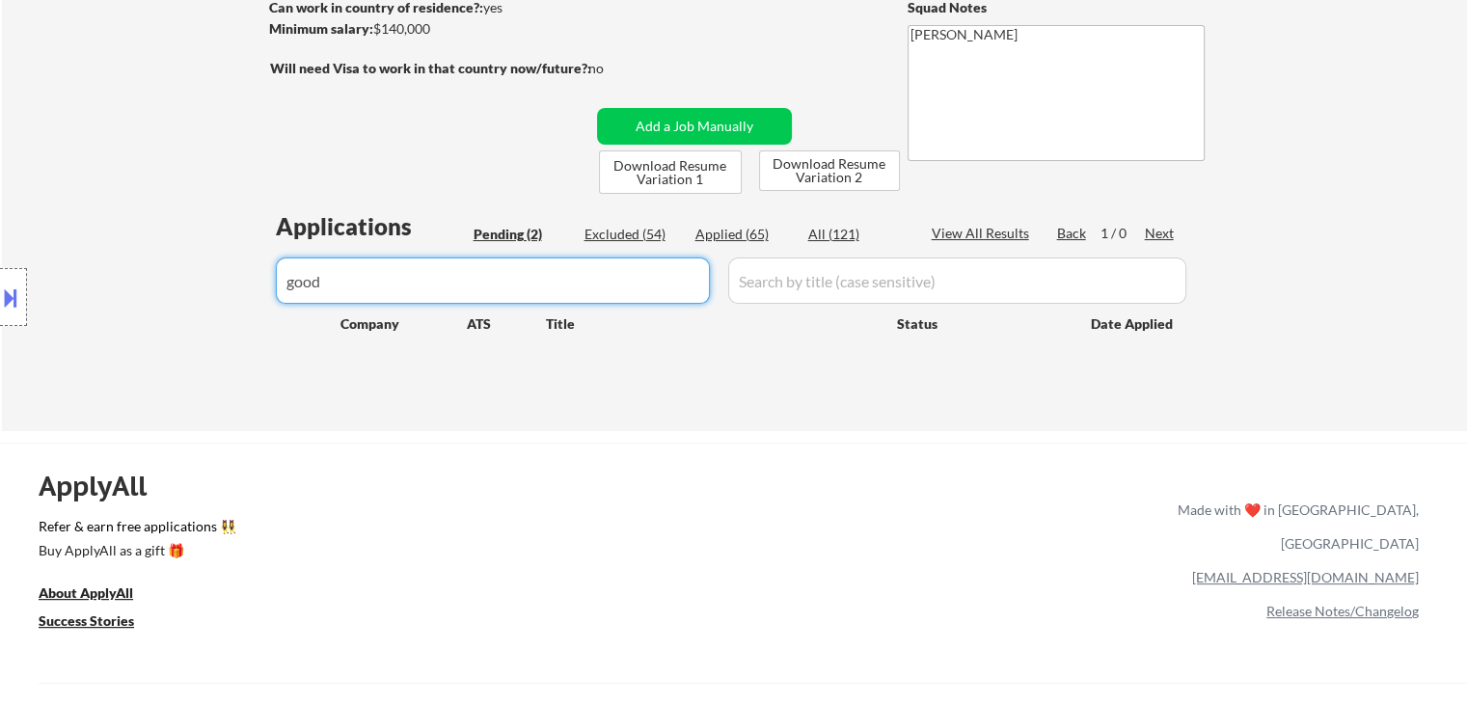
drag, startPoint x: 182, startPoint y: 310, endPoint x: 57, endPoint y: 337, distance: 128.3
click at [57, 337] on body "← Return to /applysquad Mailslurp Inbox Job Search Builder [PERSON_NAME] User E…" at bounding box center [733, 63] width 1467 height 704
select select ""pending""
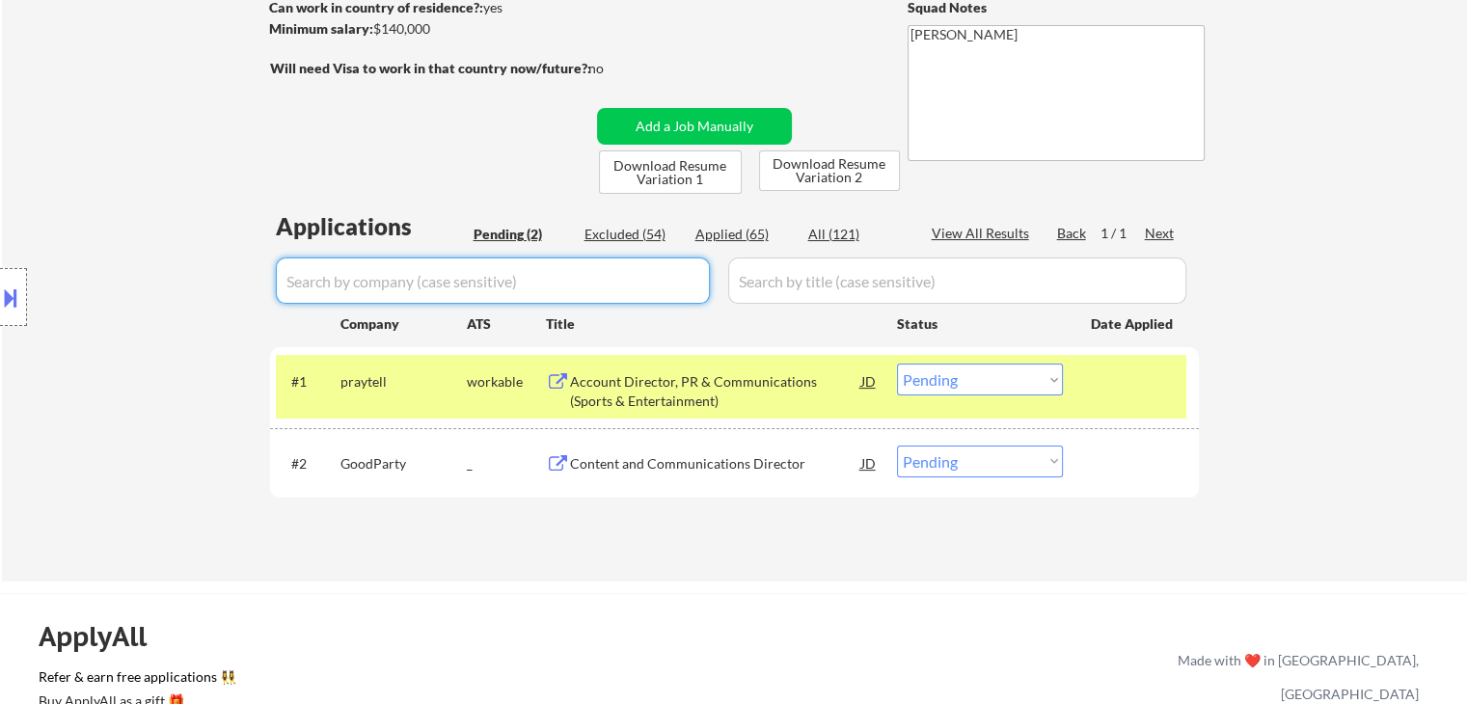
click at [993, 471] on select "Choose an option... Pending Applied Excluded (Questions) Excluded (Expired) Exc…" at bounding box center [980, 462] width 166 height 32
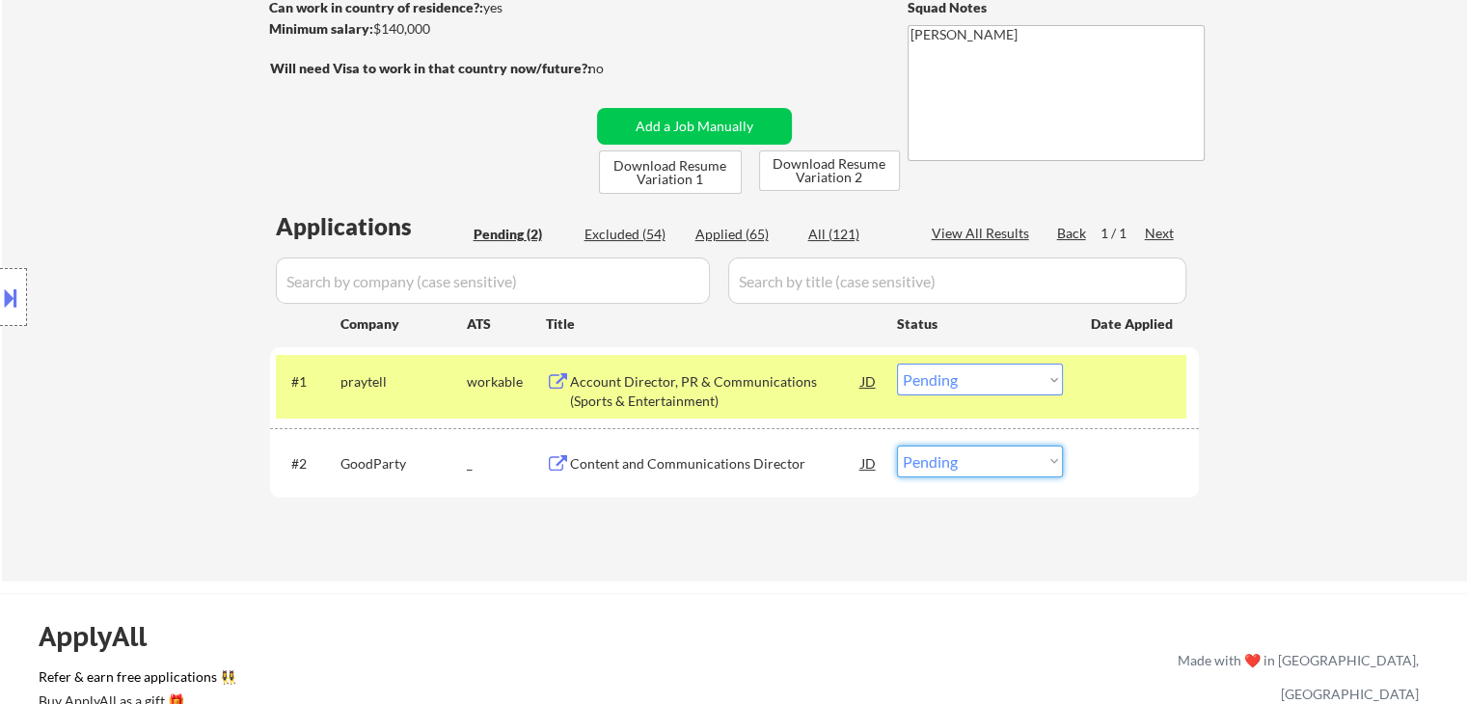
select select ""applied""
click at [897, 446] on select "Choose an option... Pending Applied Excluded (Questions) Excluded (Expired) Exc…" at bounding box center [980, 462] width 166 height 32
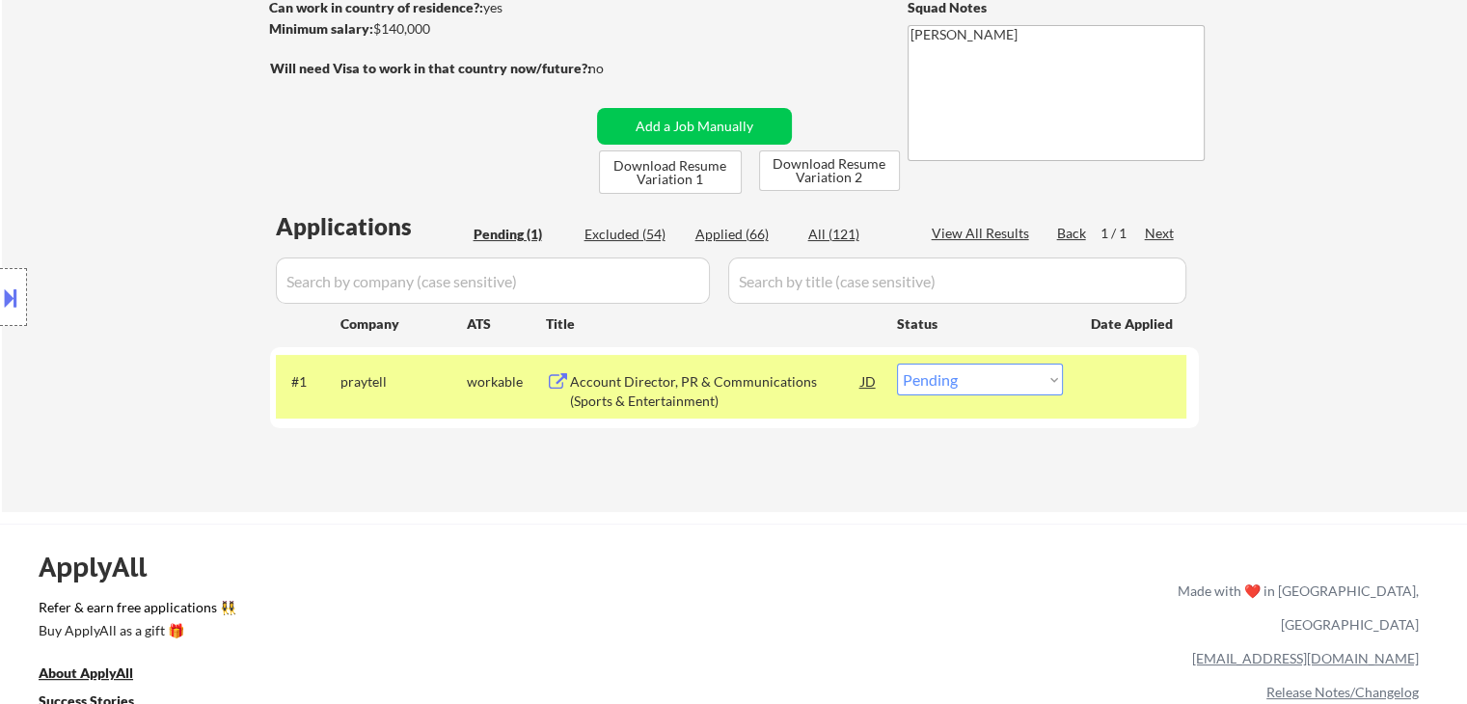
click at [646, 373] on div "Account Director, PR & Communications (Sports & Entertainment)" at bounding box center [715, 391] width 291 height 38
